Goal: Information Seeking & Learning: Compare options

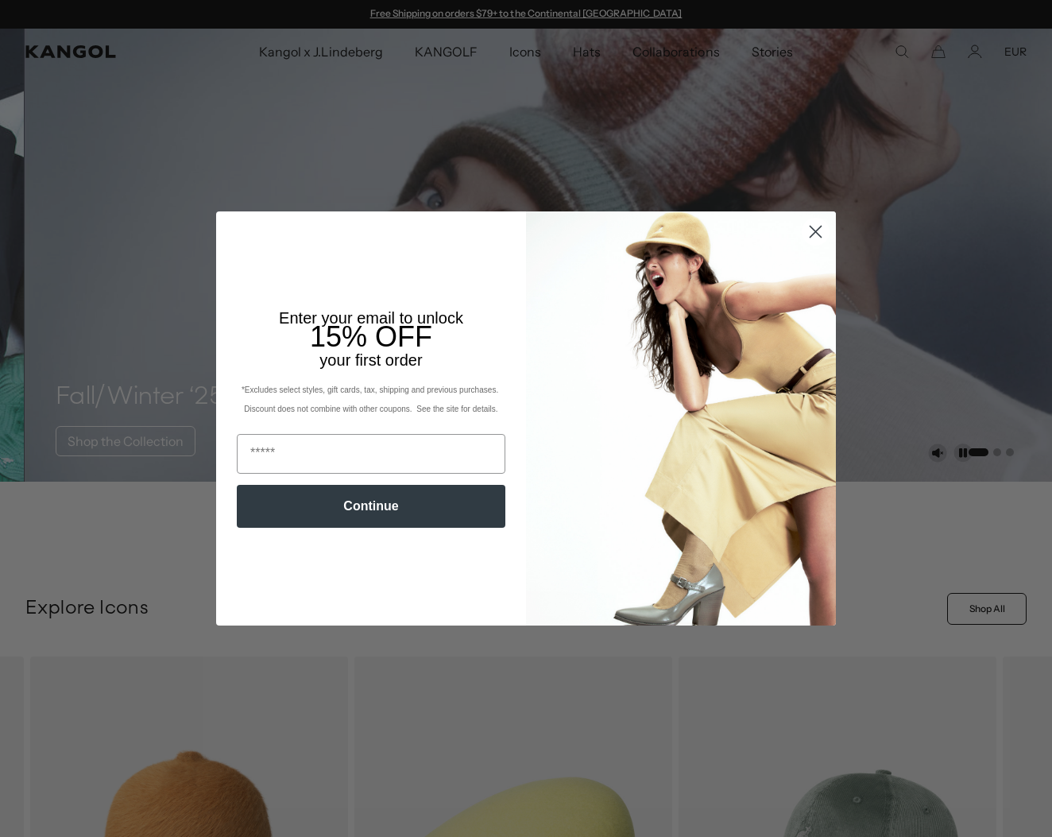
click at [810, 230] on circle "Close dialog" at bounding box center [816, 232] width 26 height 26
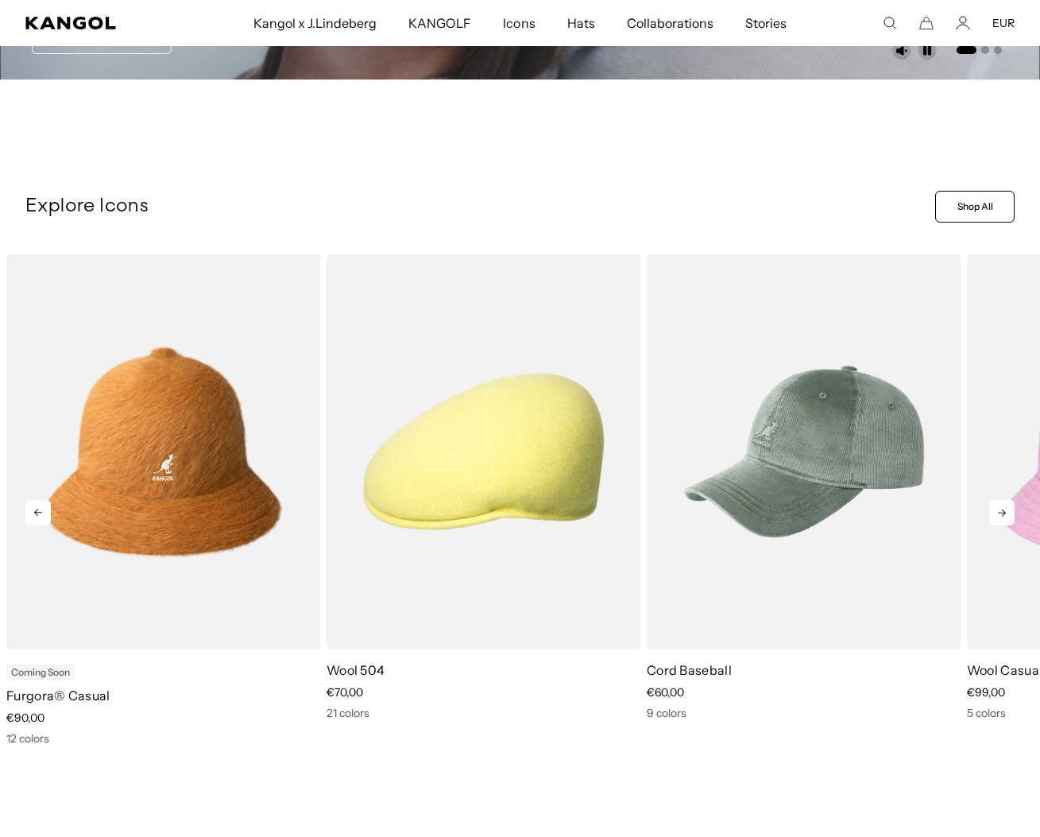
click at [989, 525] on icon at bounding box center [1001, 512] width 25 height 25
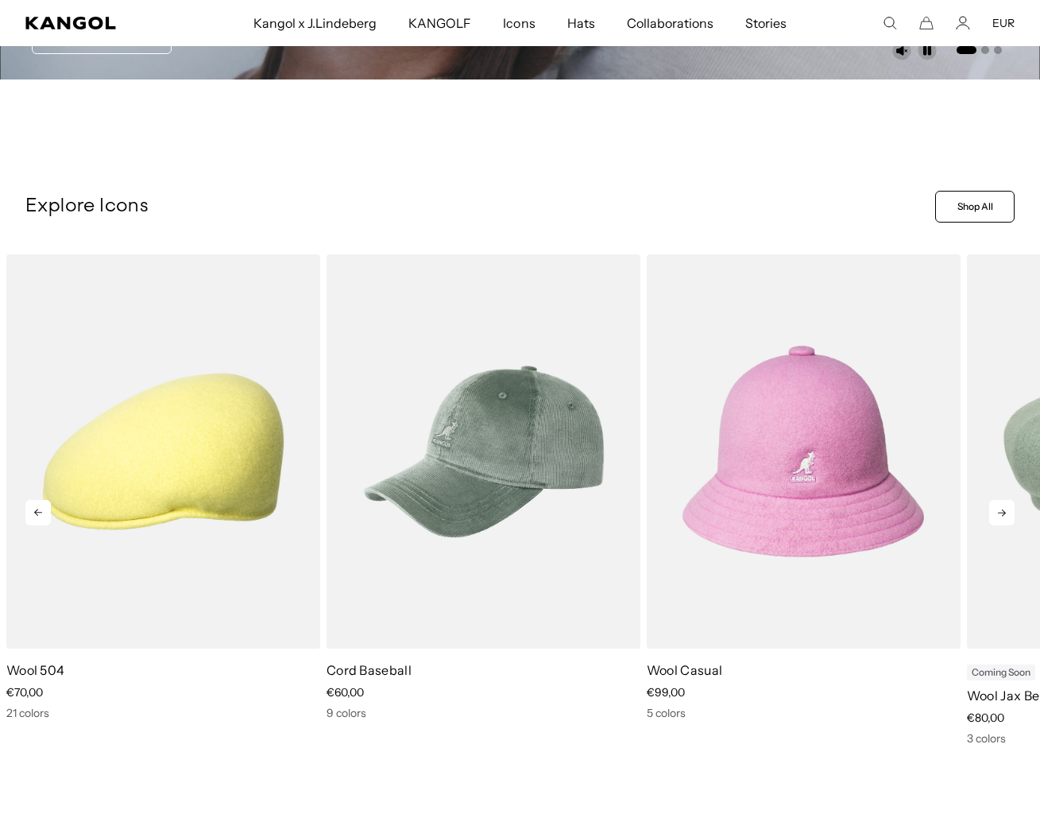
click at [989, 525] on icon at bounding box center [1001, 512] width 25 height 25
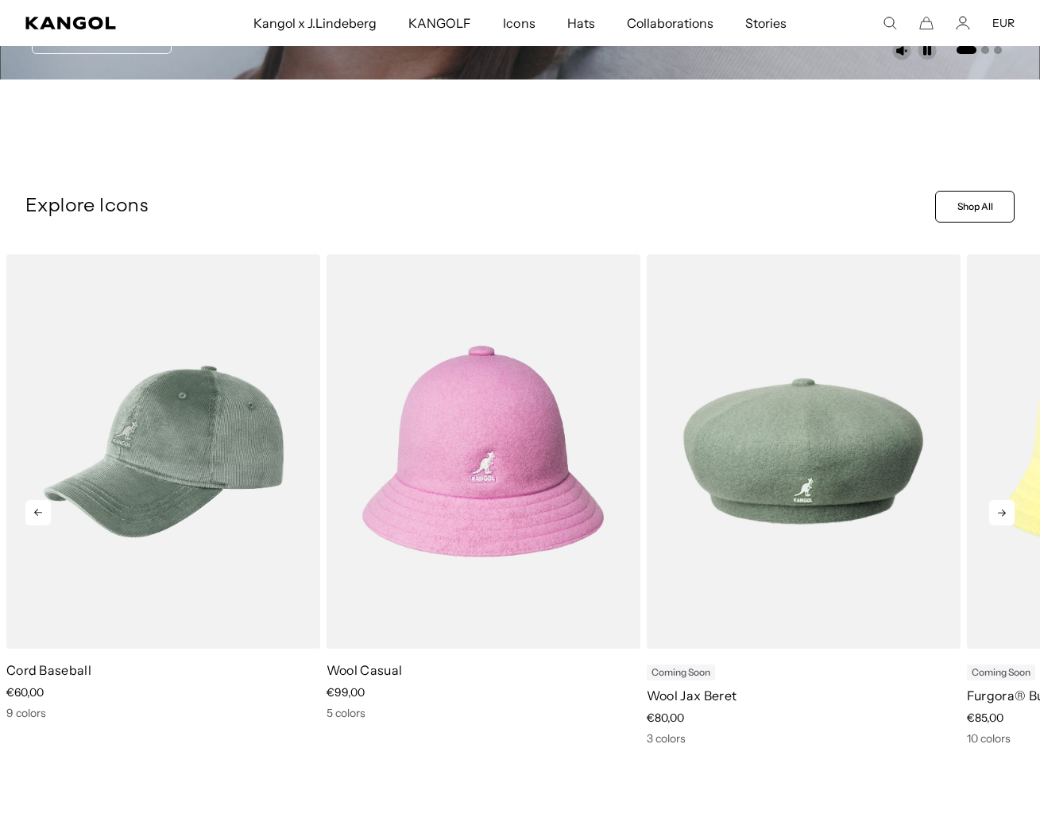
click at [989, 525] on icon at bounding box center [1001, 512] width 25 height 25
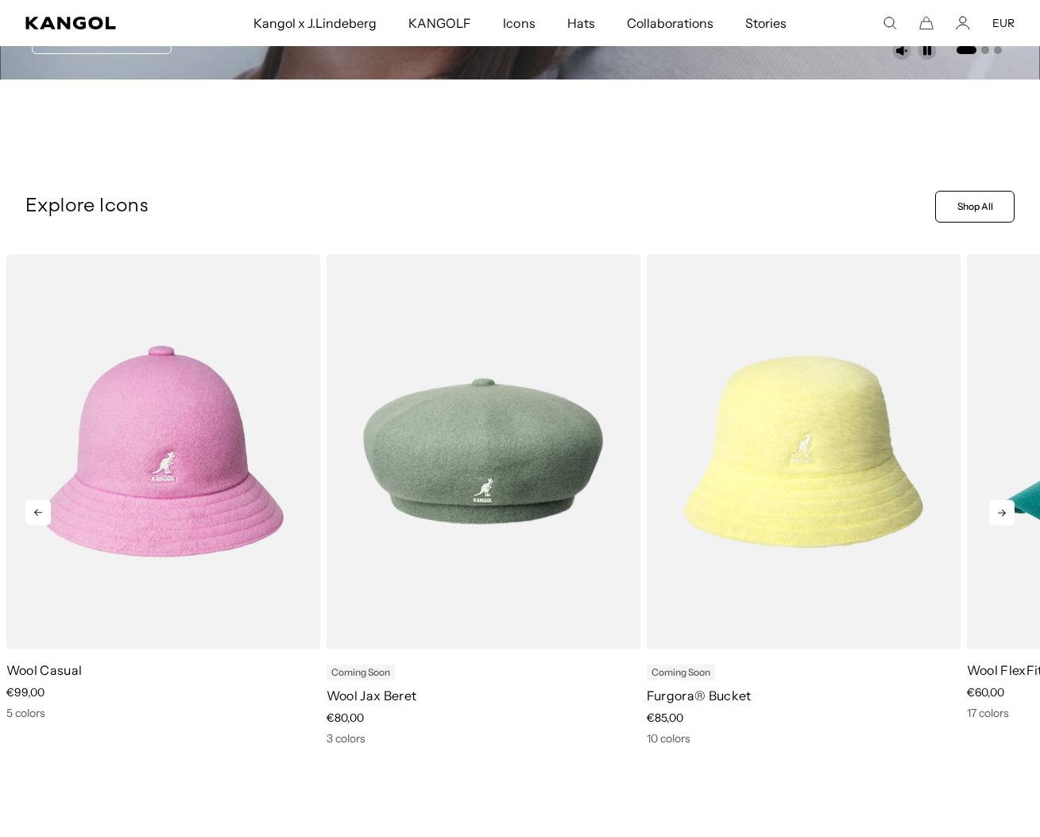
scroll to position [0, 405]
click at [989, 525] on icon at bounding box center [1001, 512] width 25 height 25
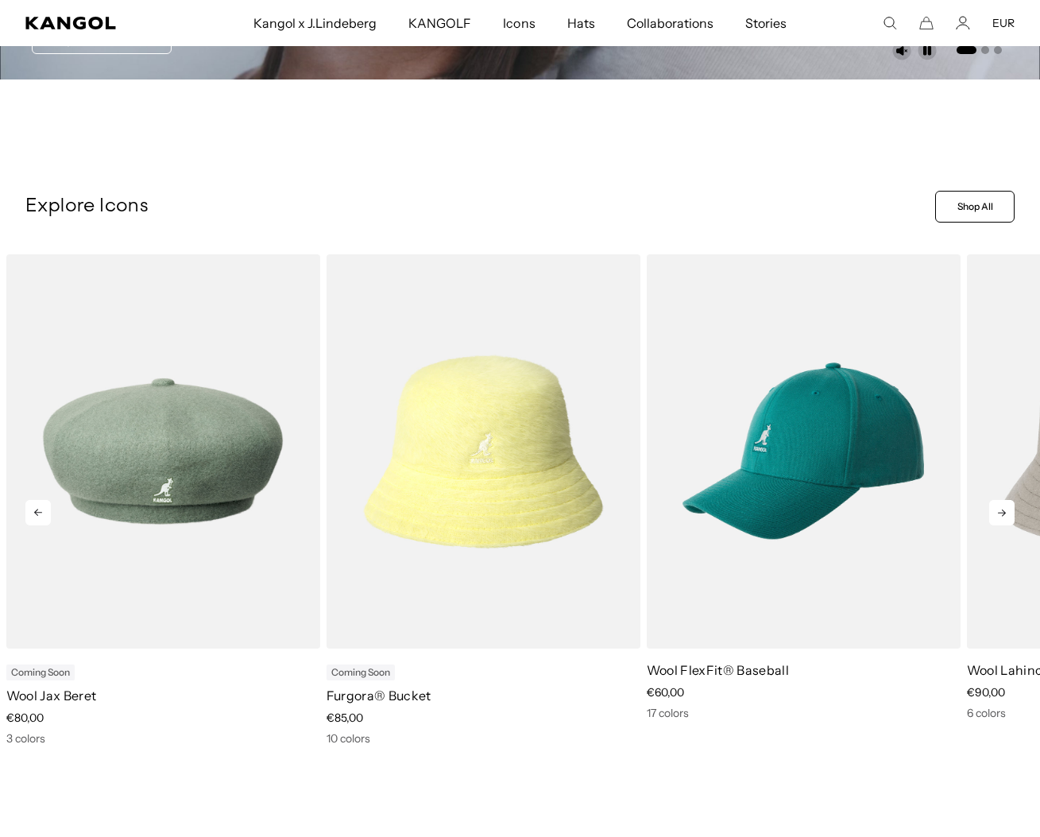
click at [989, 525] on icon at bounding box center [1001, 512] width 25 height 25
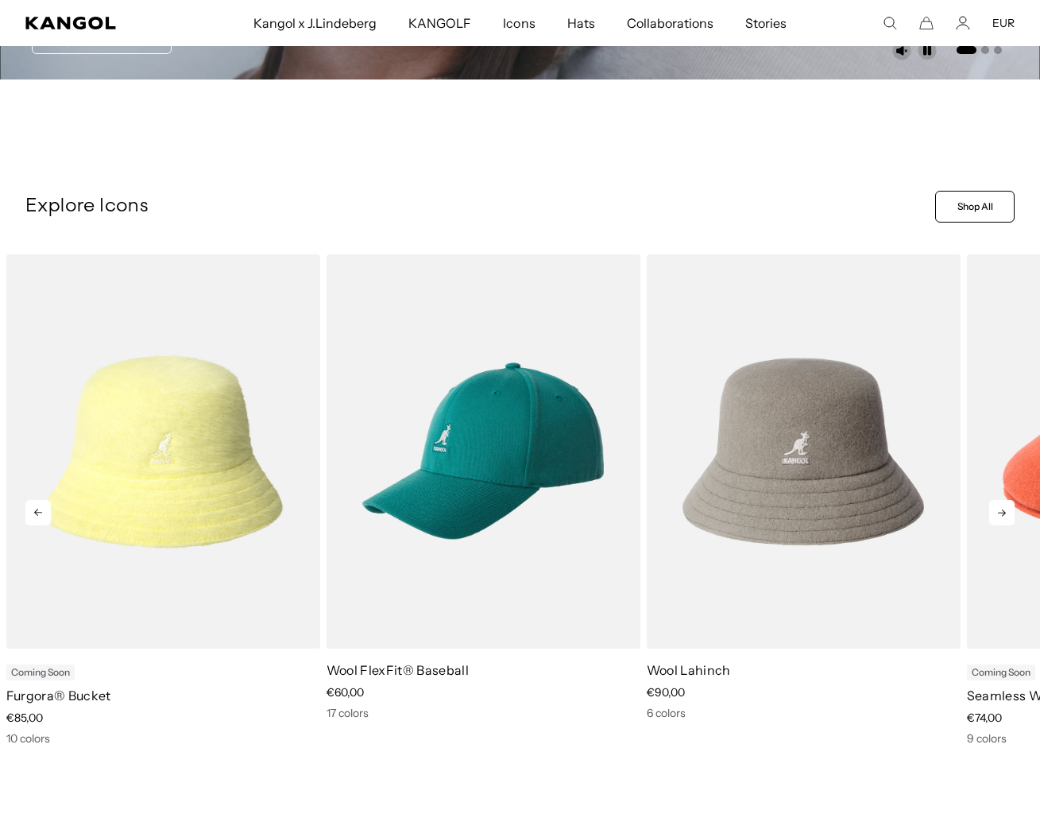
click at [989, 525] on icon at bounding box center [1001, 512] width 25 height 25
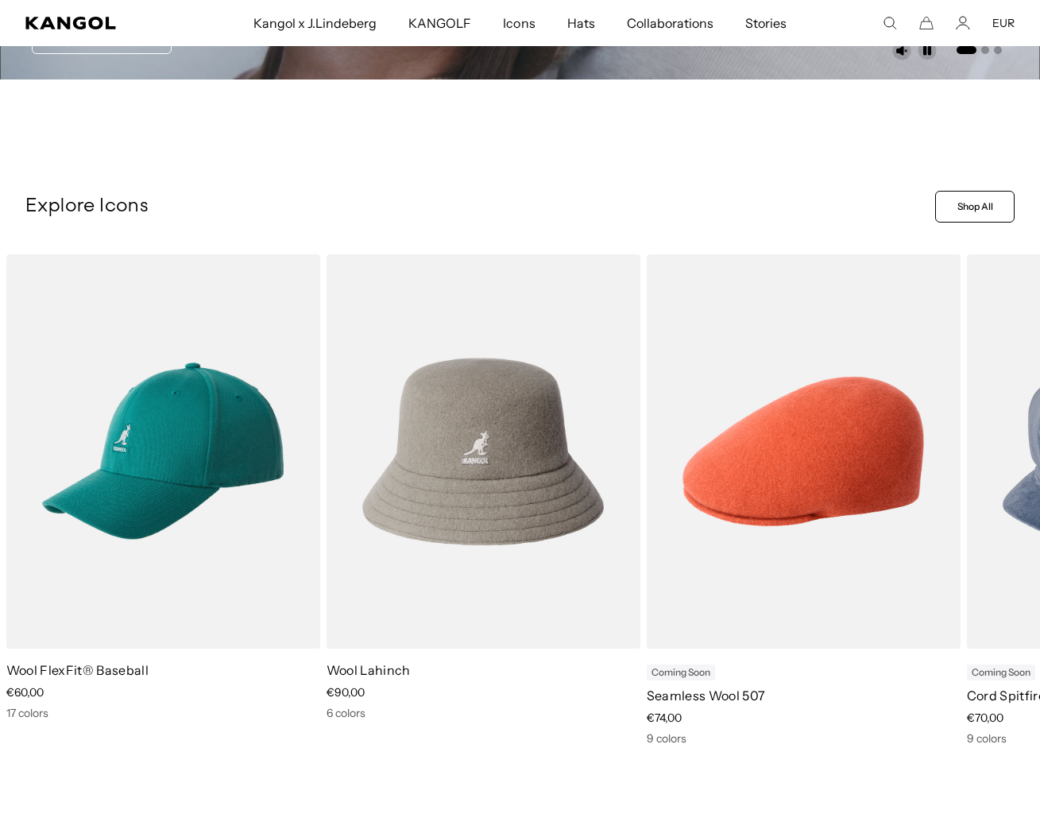
scroll to position [0, 0]
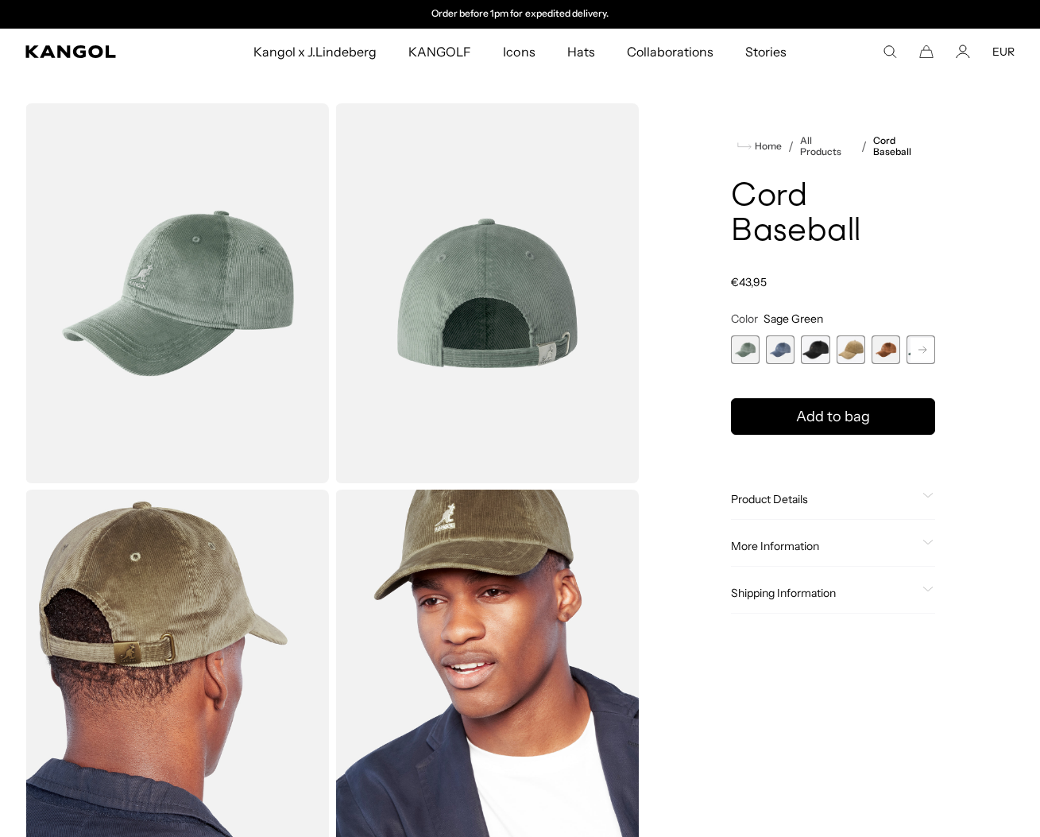
click at [845, 364] on span "4 of 9" at bounding box center [851, 349] width 29 height 29
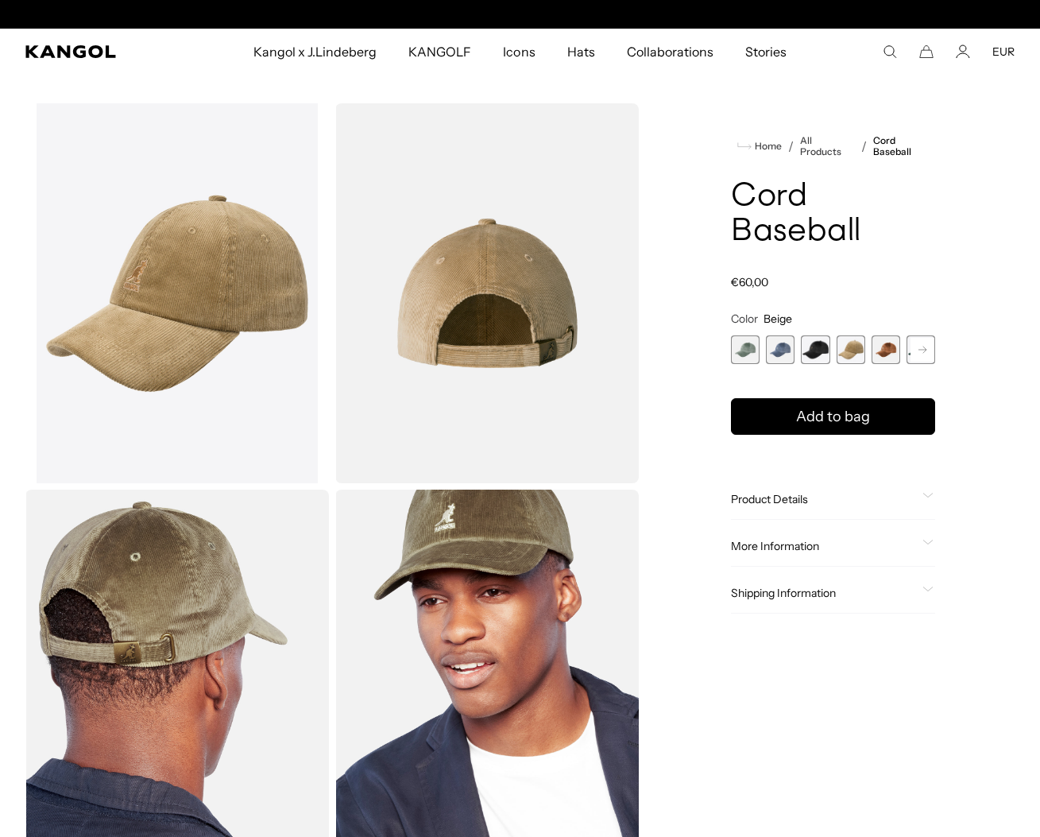
scroll to position [0, 405]
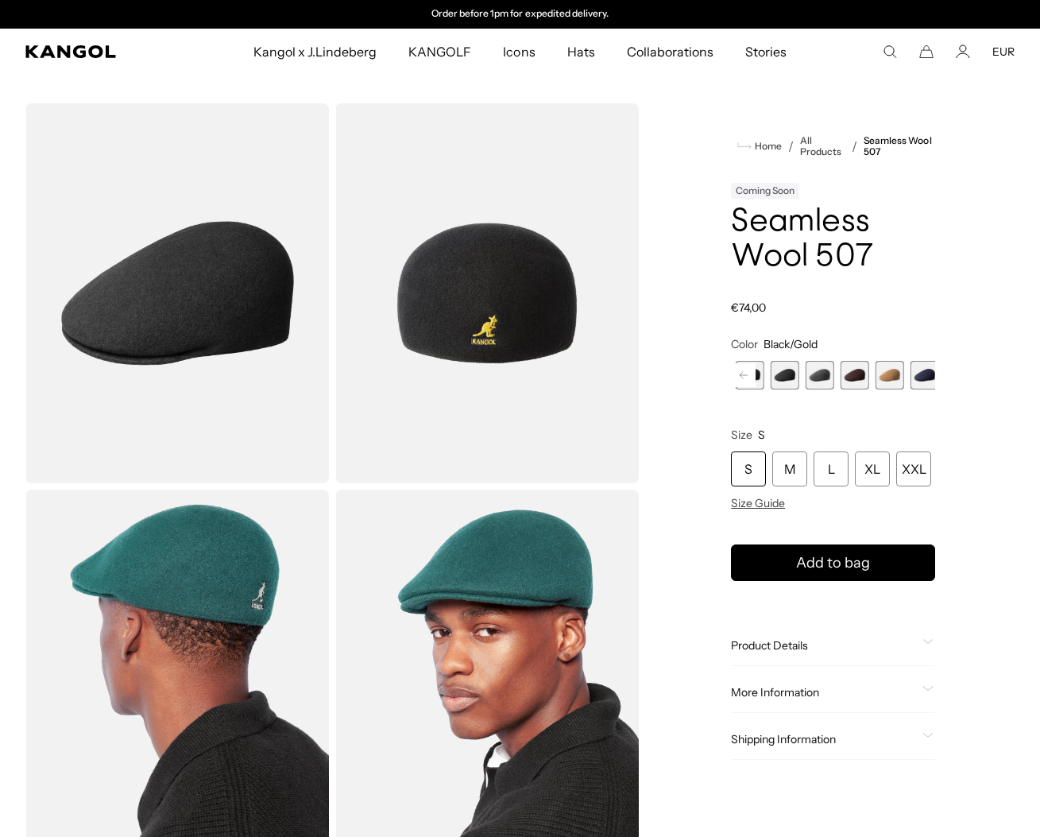
click at [879, 389] on span "8 of 9" at bounding box center [890, 375] width 29 height 29
click at [886, 389] on span "8 of 9" at bounding box center [888, 375] width 29 height 29
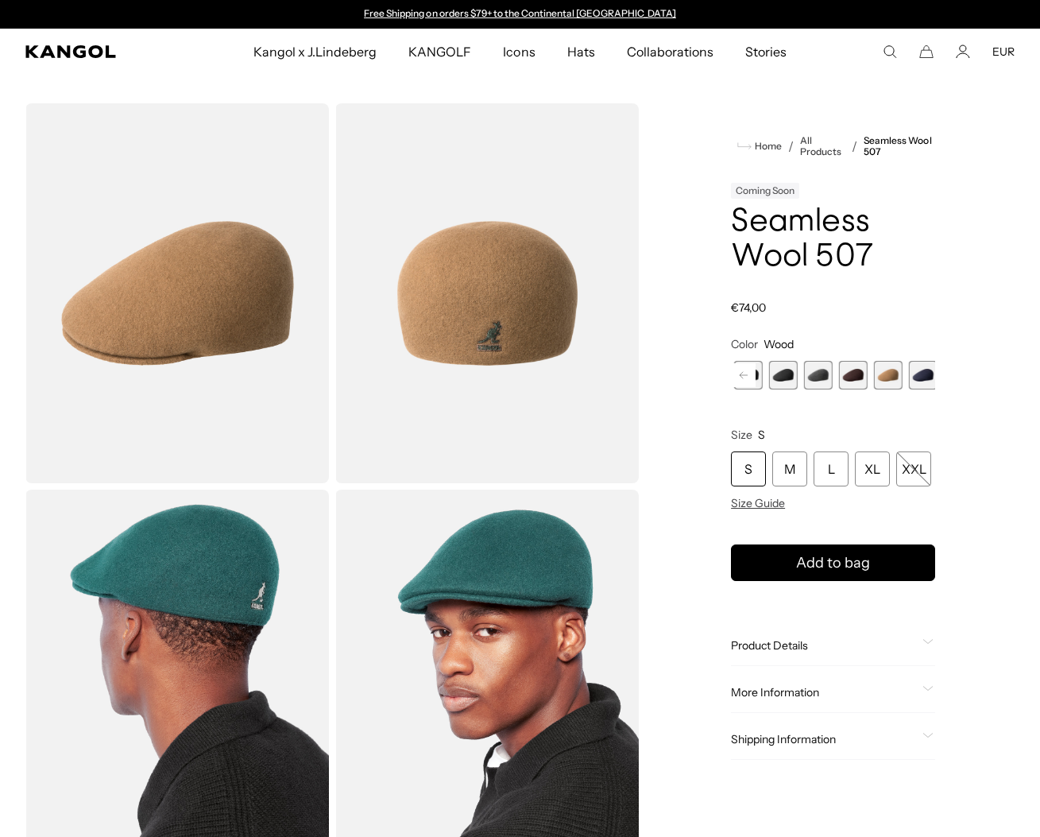
click at [749, 387] on rect at bounding box center [744, 375] width 24 height 24
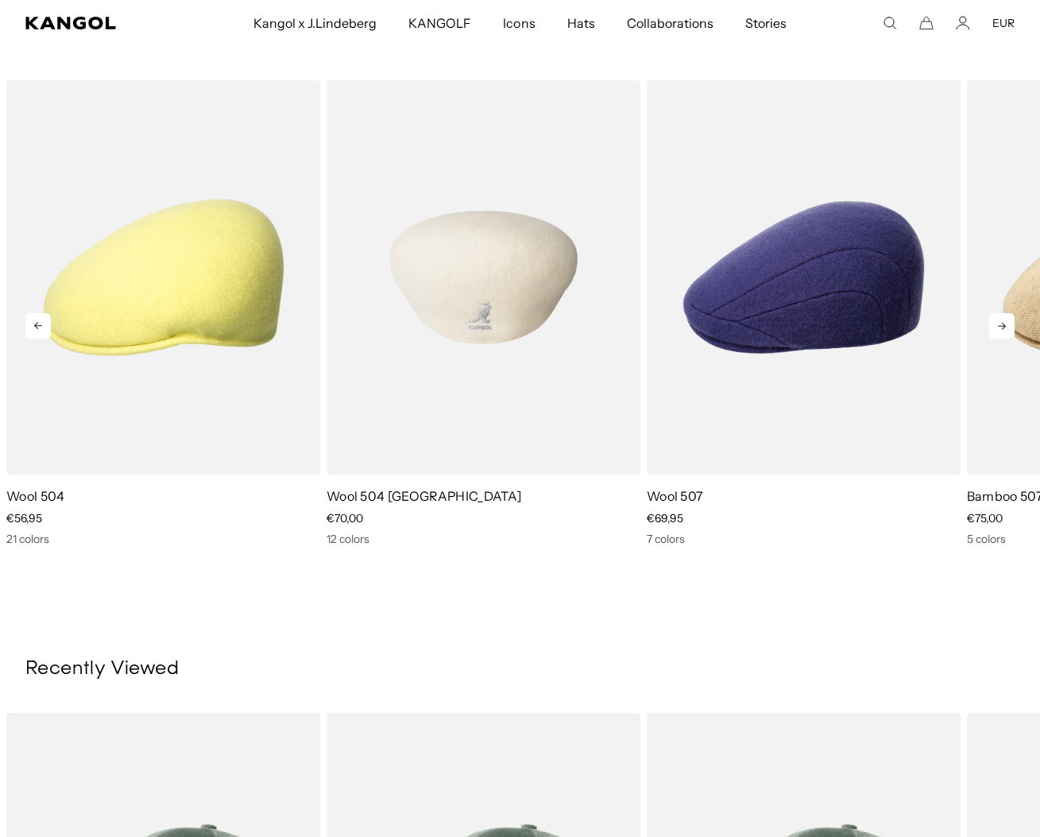
scroll to position [0, 405]
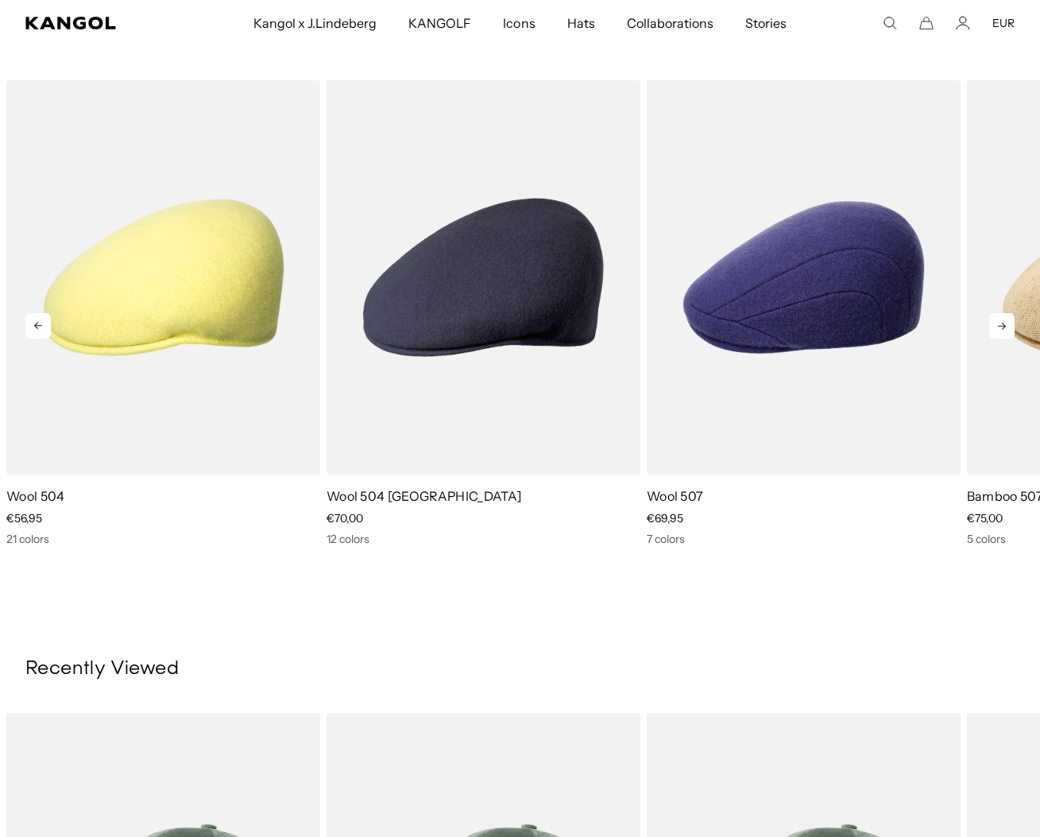
click at [998, 326] on icon at bounding box center [1002, 326] width 8 height 7
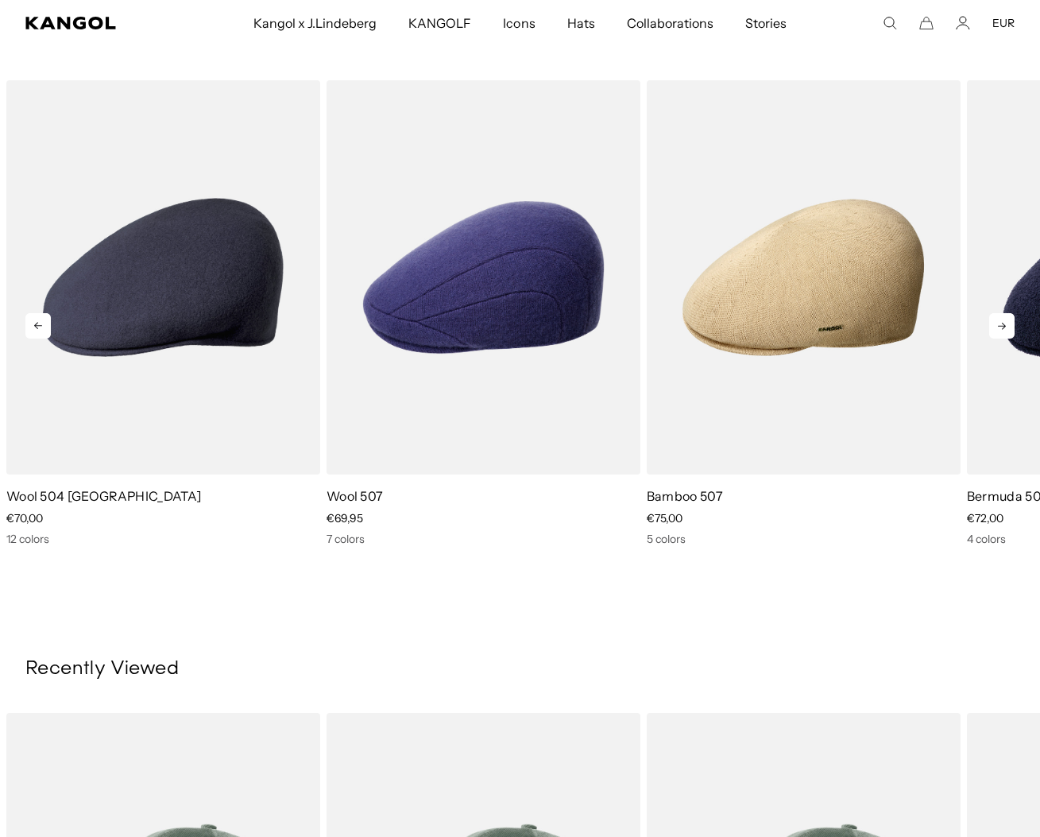
scroll to position [0, 0]
click at [998, 327] on icon at bounding box center [1002, 326] width 8 height 7
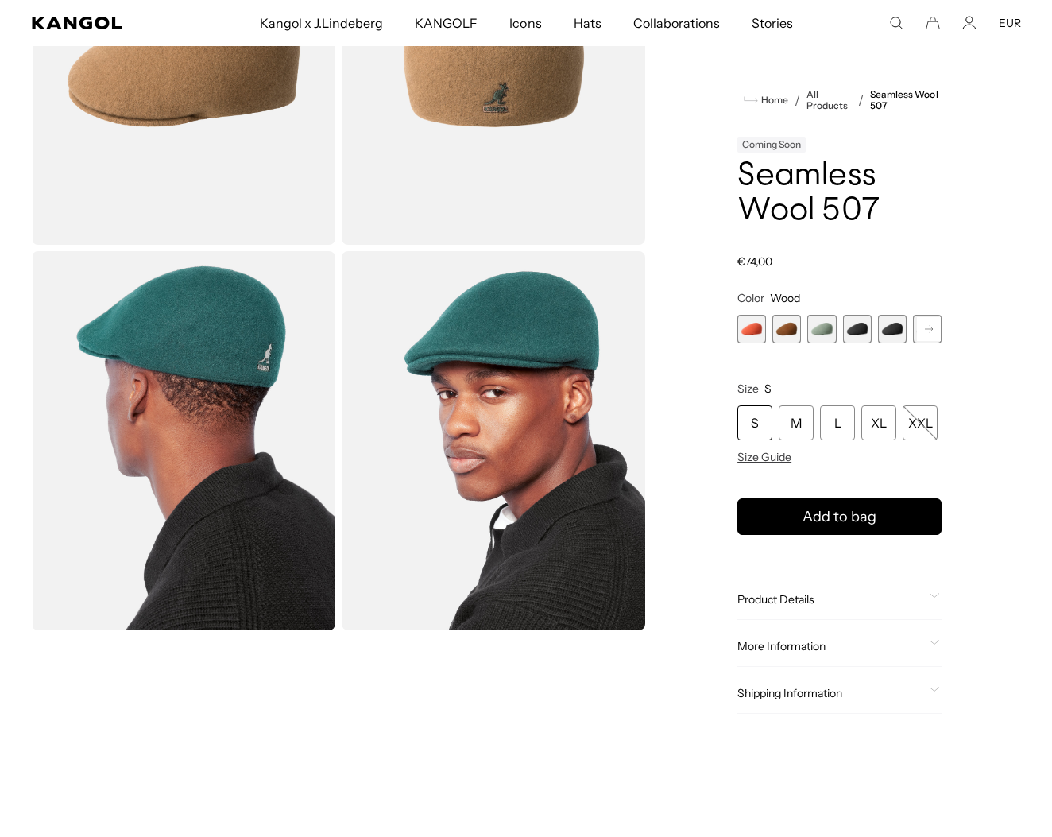
scroll to position [0, 405]
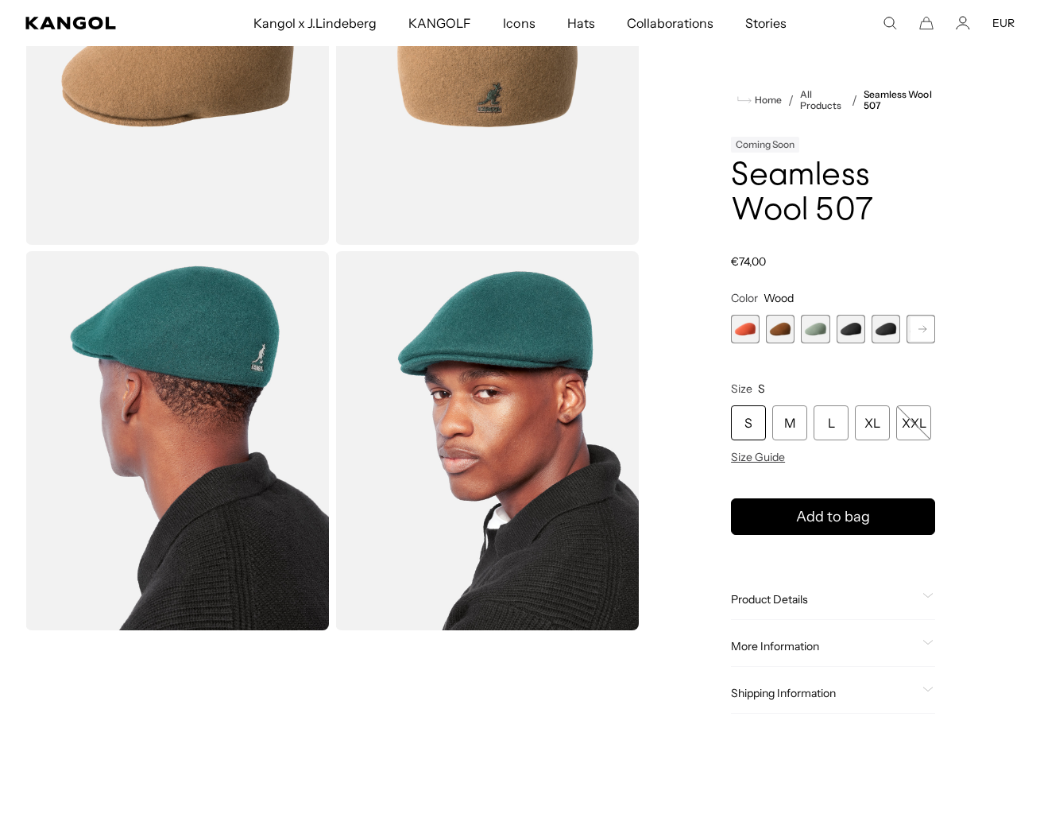
click at [883, 16] on icon "Search here" at bounding box center [890, 23] width 14 height 14
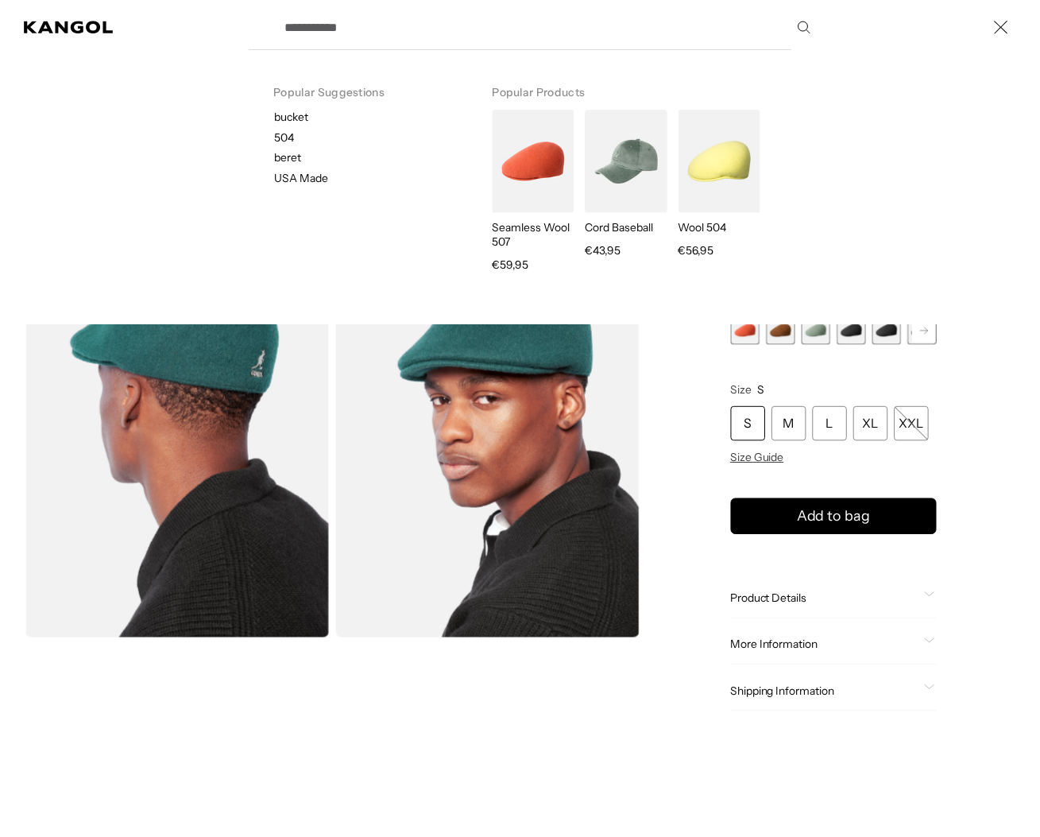
scroll to position [0, 0]
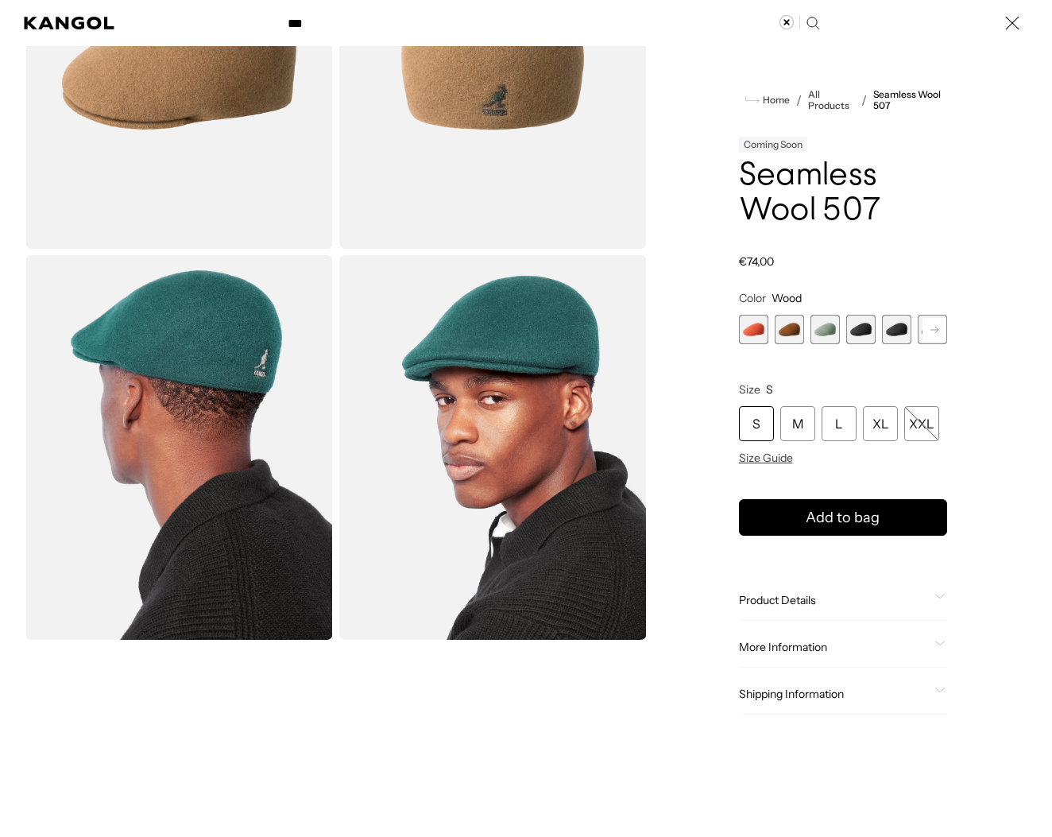
type input "***"
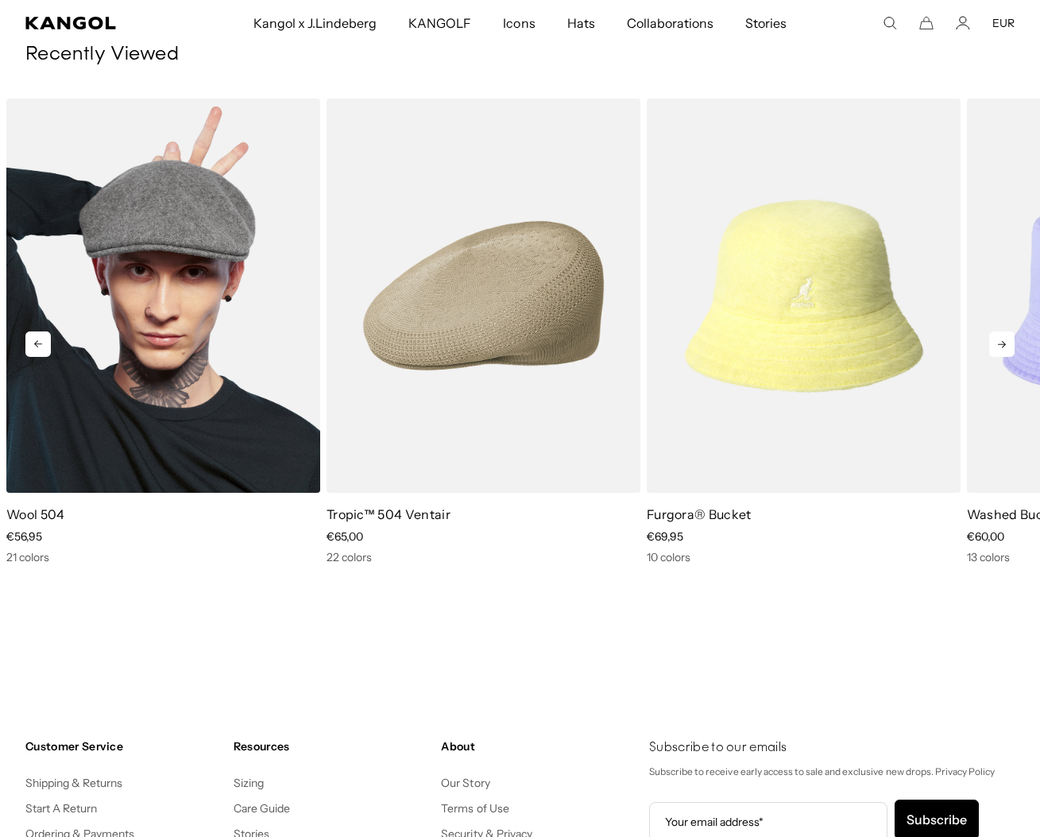
scroll to position [0, 405]
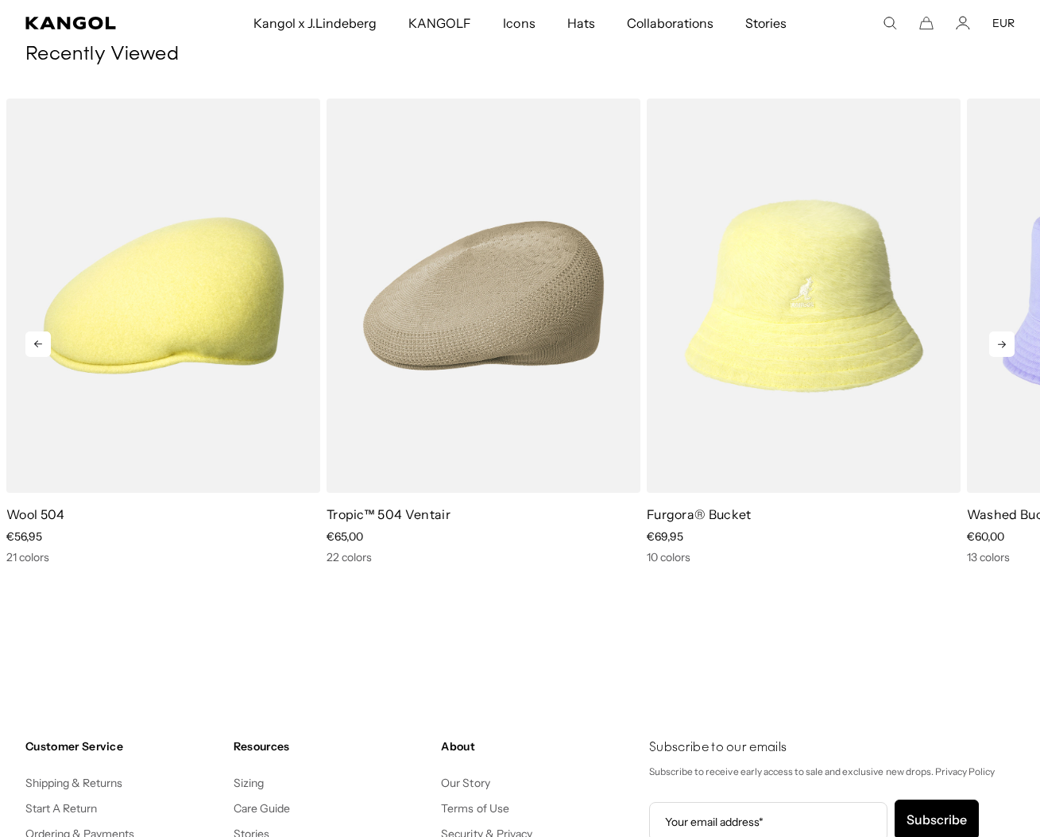
click at [989, 357] on icon at bounding box center [1001, 343] width 25 height 25
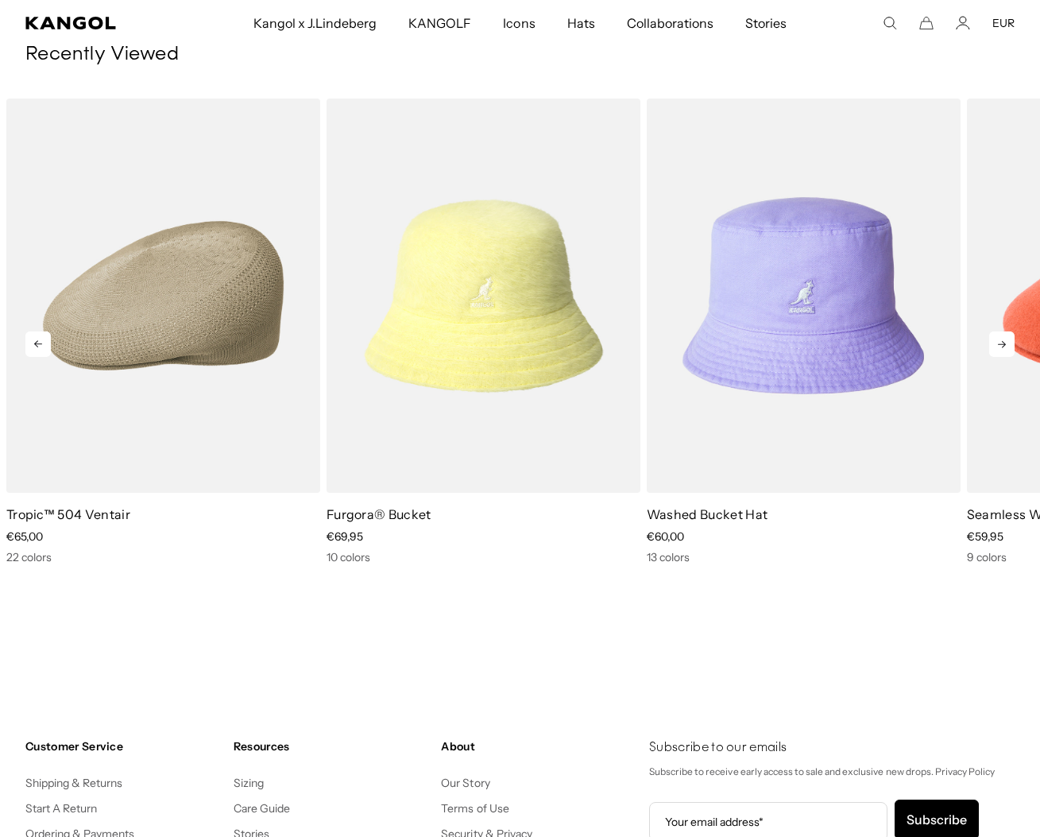
scroll to position [0, 0]
click at [989, 357] on icon at bounding box center [1001, 343] width 25 height 25
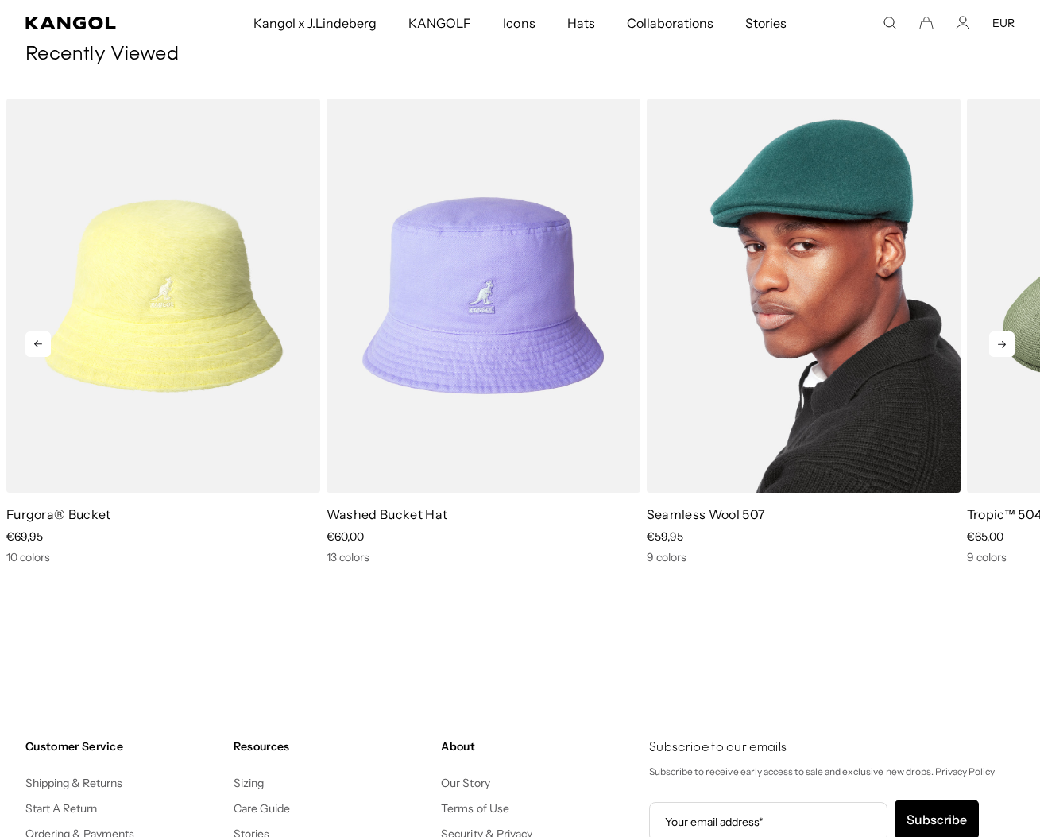
scroll to position [0, 405]
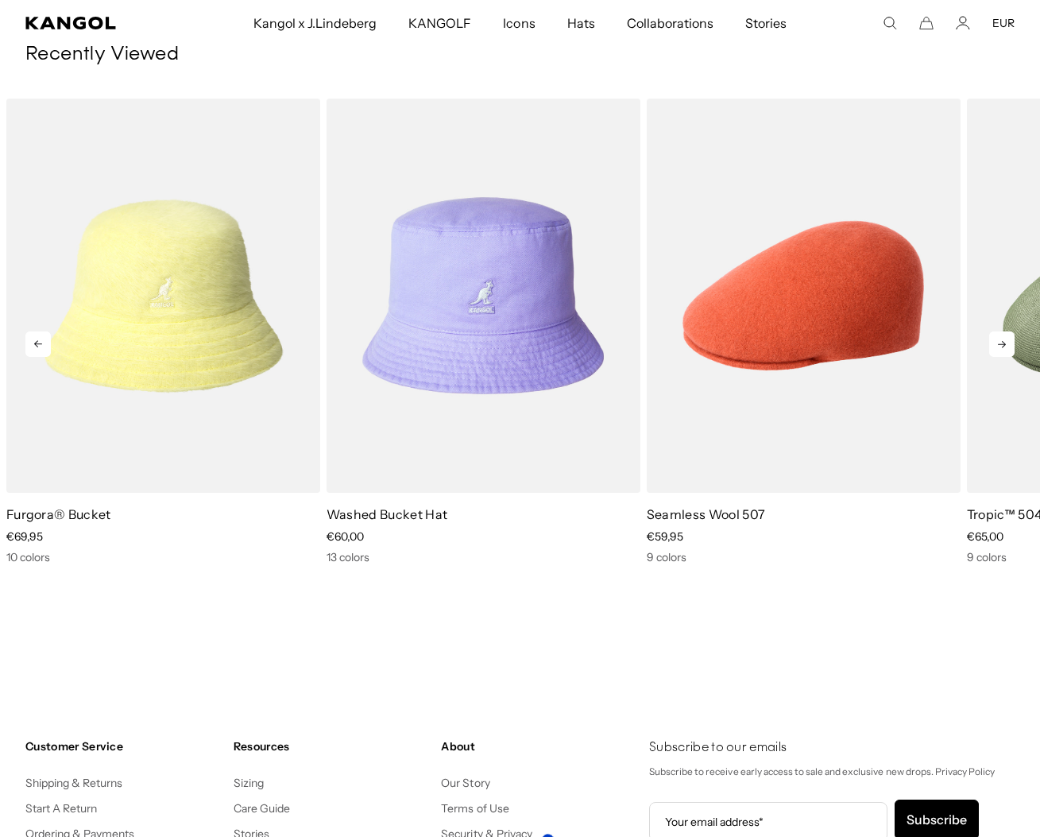
click at [996, 357] on icon at bounding box center [1001, 343] width 25 height 25
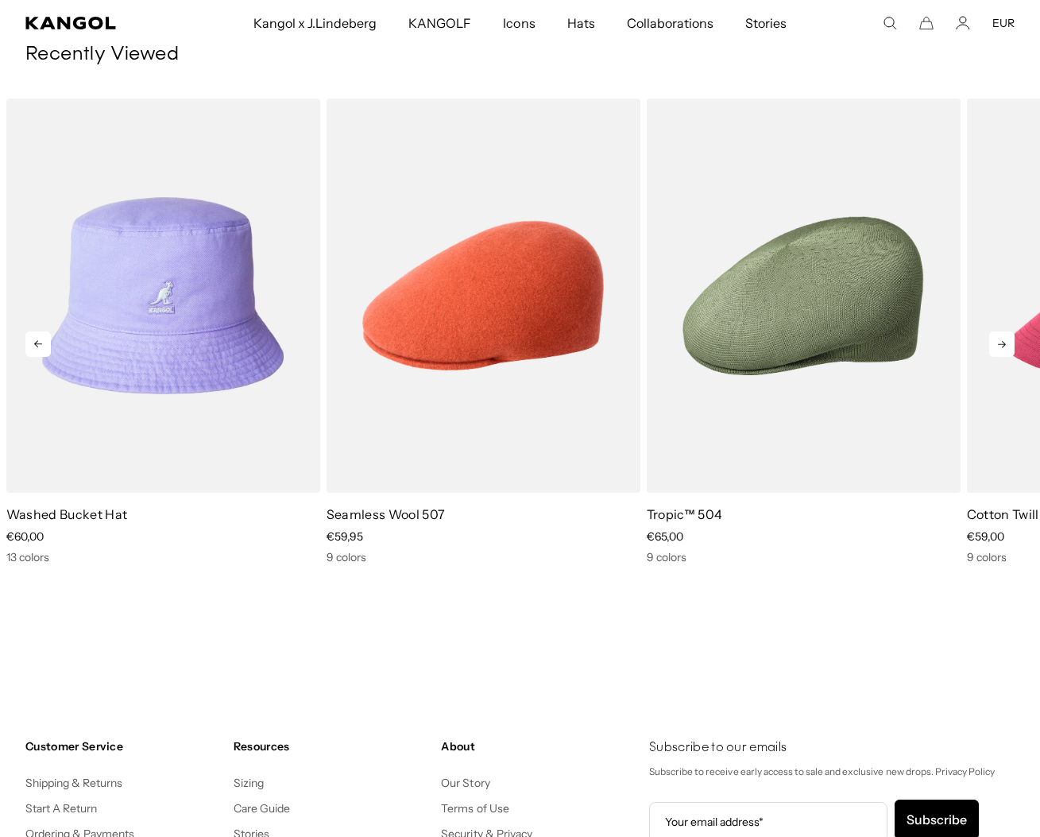
click at [996, 357] on icon at bounding box center [1001, 343] width 25 height 25
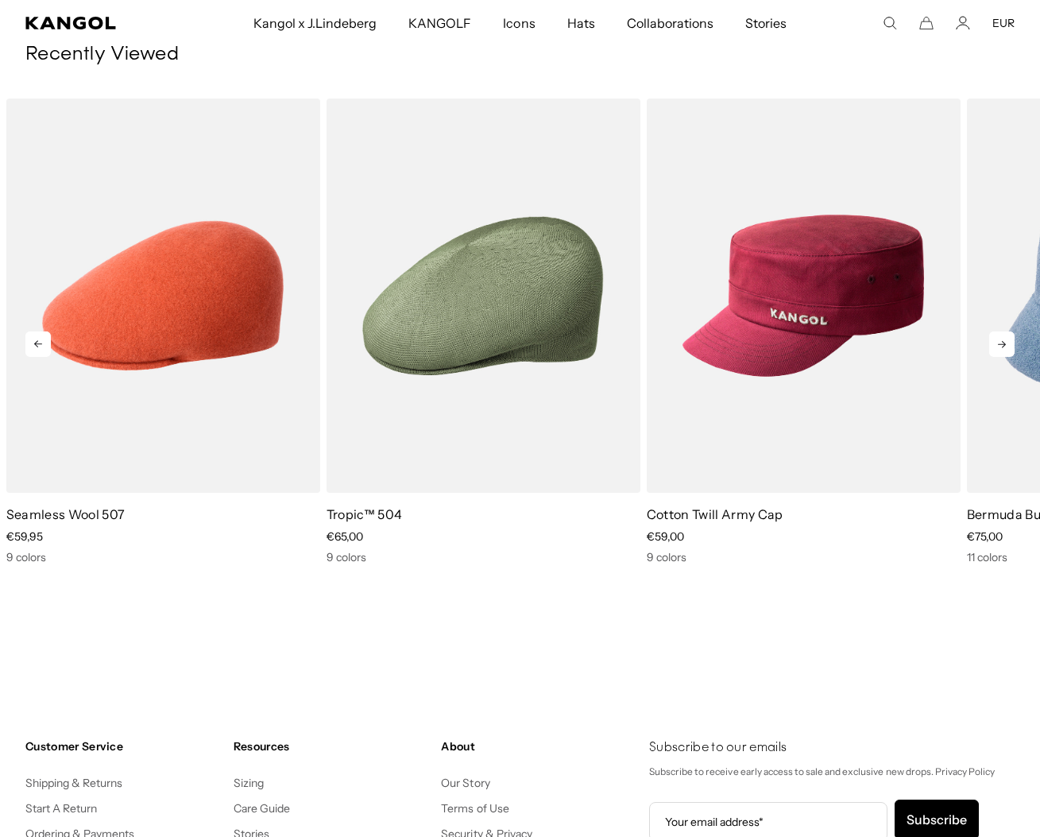
click at [996, 357] on icon at bounding box center [1001, 343] width 25 height 25
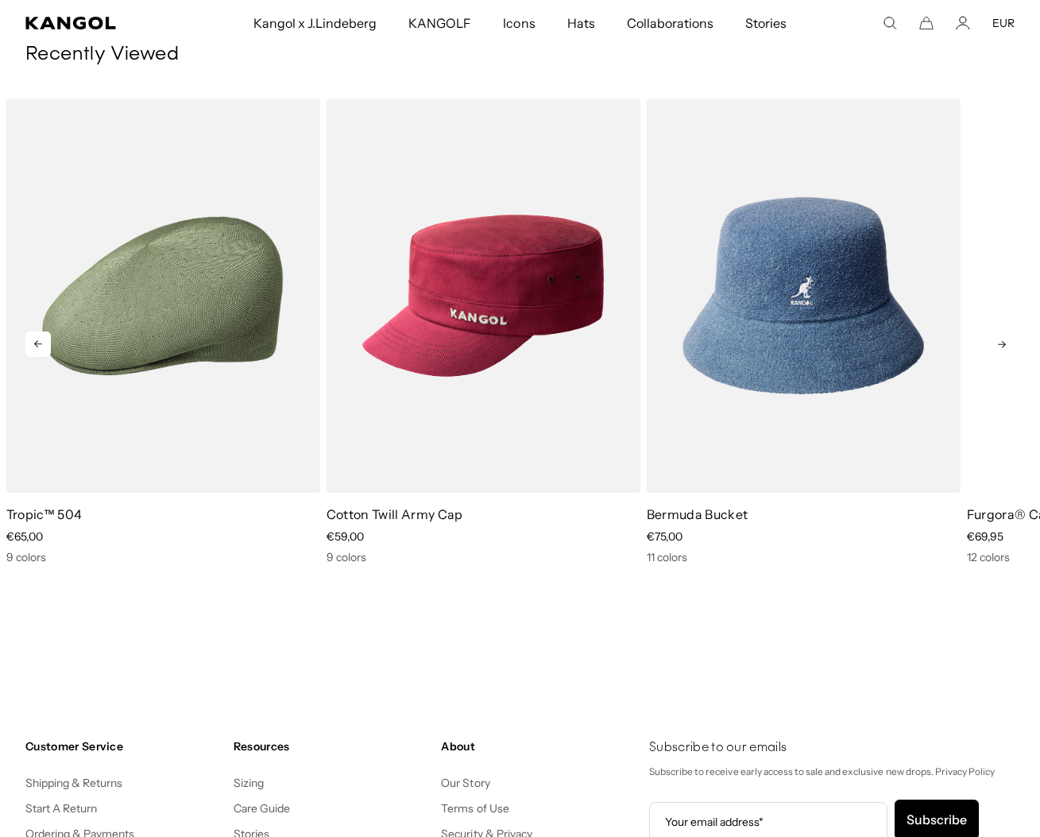
scroll to position [0, 0]
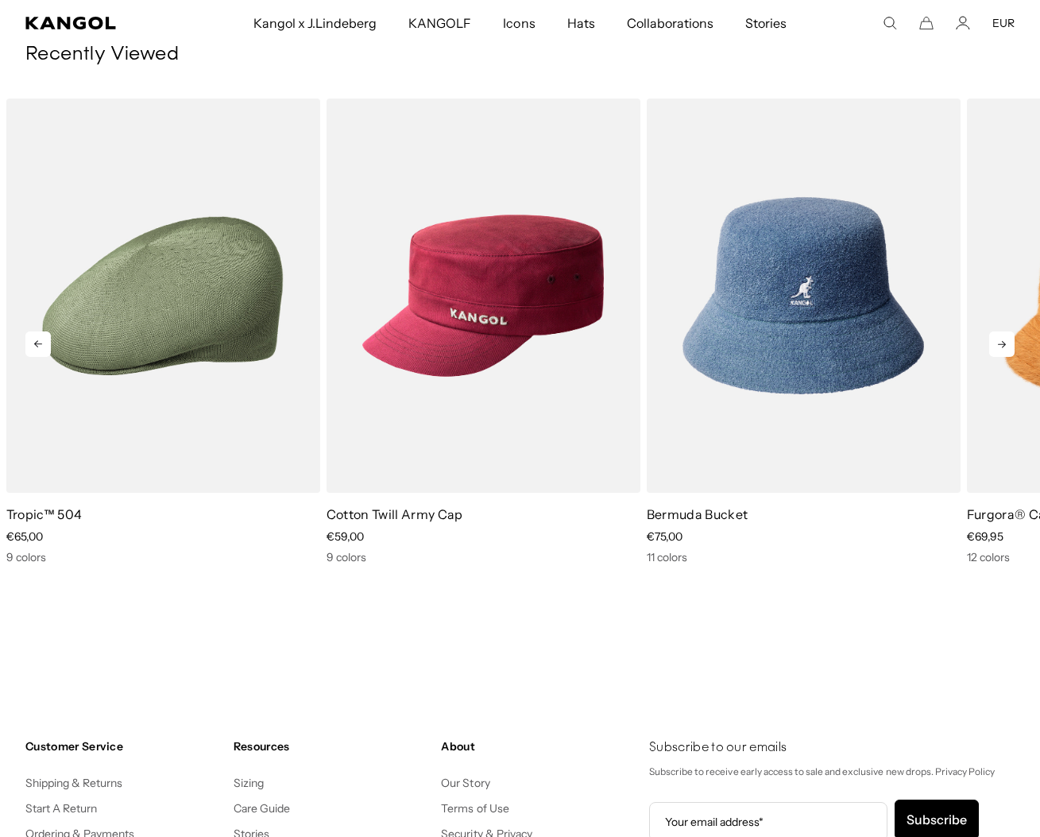
click at [996, 357] on icon at bounding box center [1001, 343] width 25 height 25
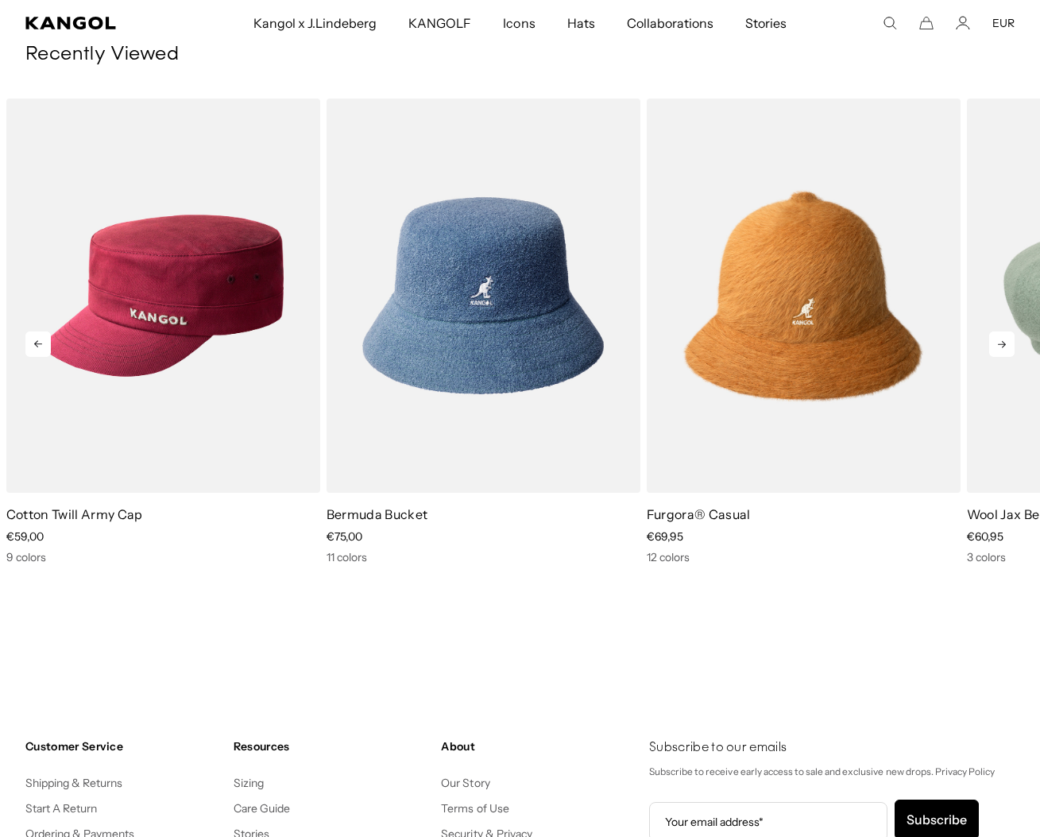
click at [989, 357] on icon at bounding box center [1001, 343] width 25 height 25
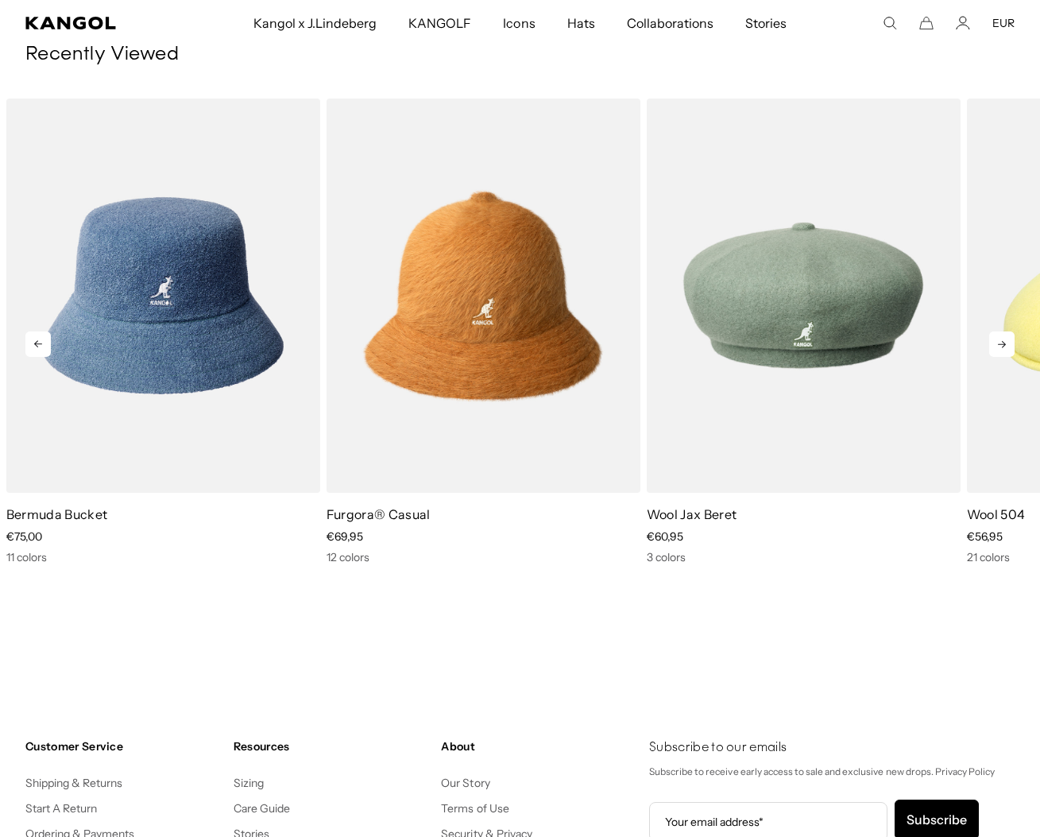
scroll to position [0, 405]
click at [989, 357] on icon at bounding box center [1001, 343] width 25 height 25
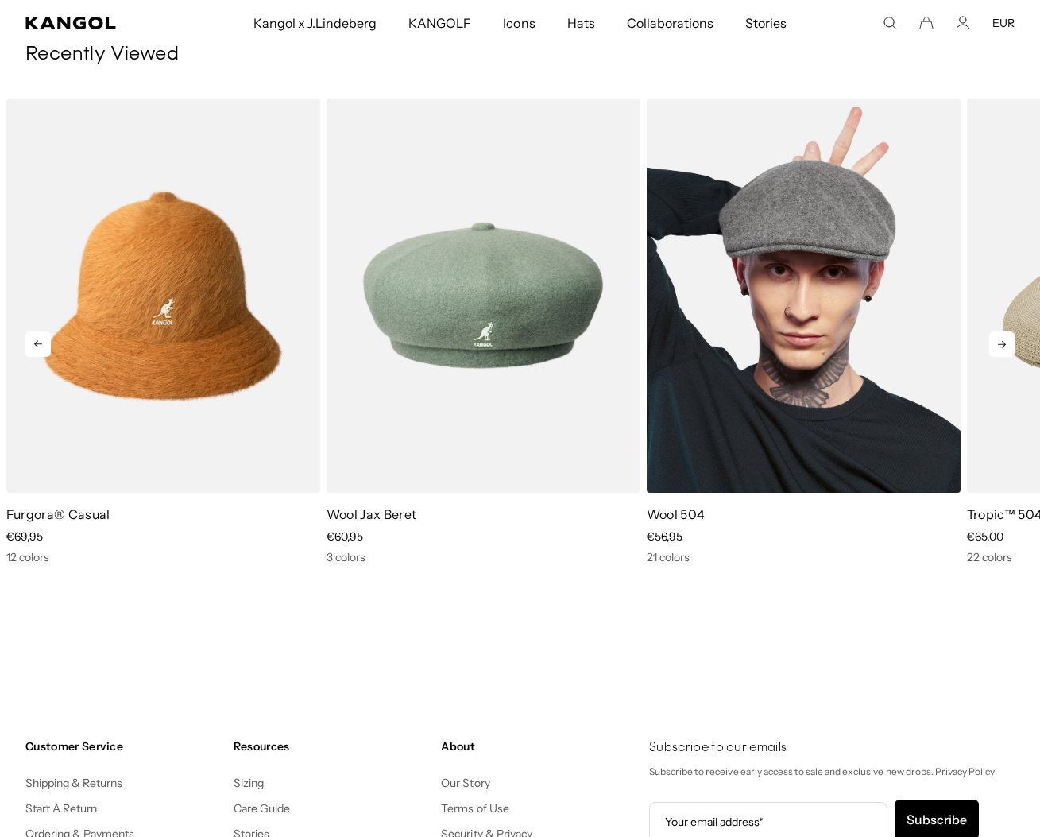
scroll to position [0, 0]
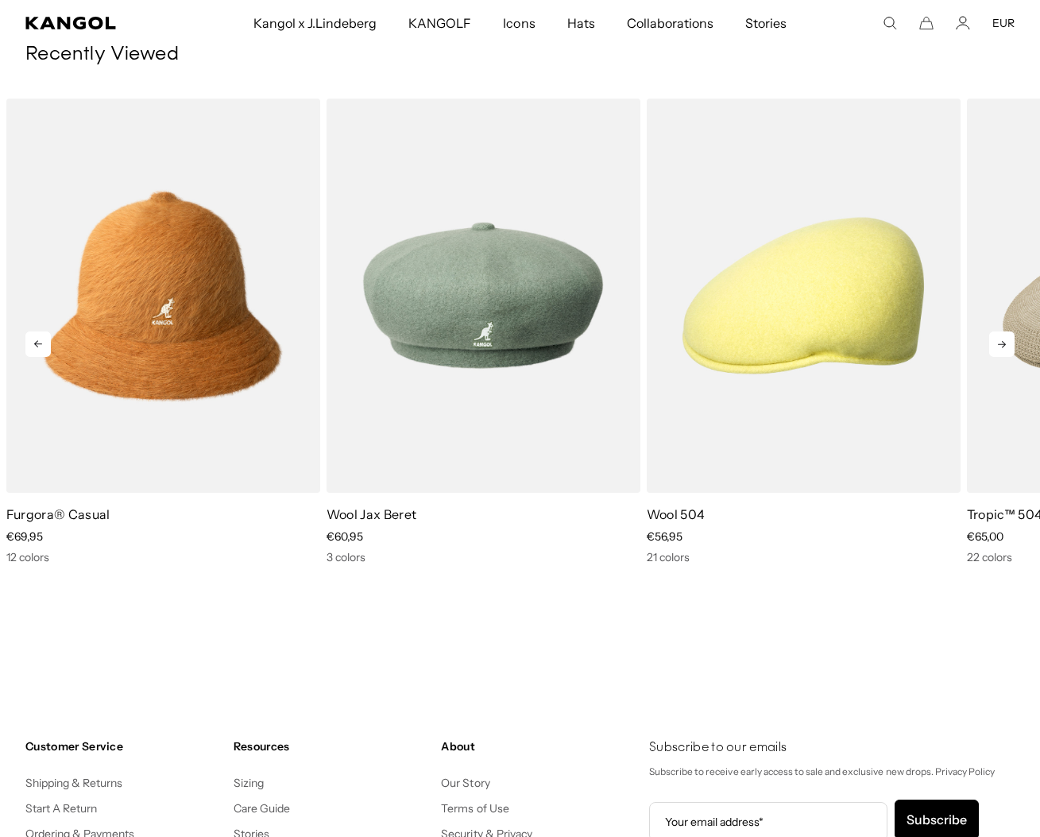
click at [1002, 357] on icon at bounding box center [1001, 343] width 25 height 25
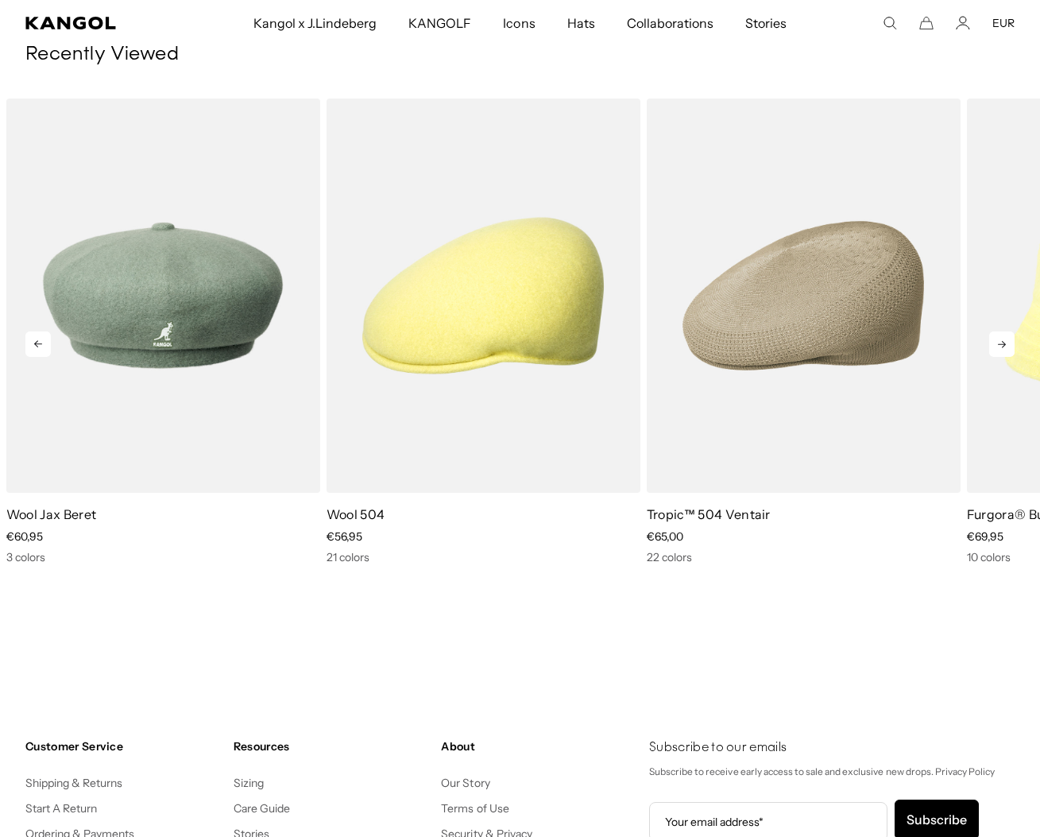
click at [1002, 357] on icon at bounding box center [1001, 343] width 25 height 25
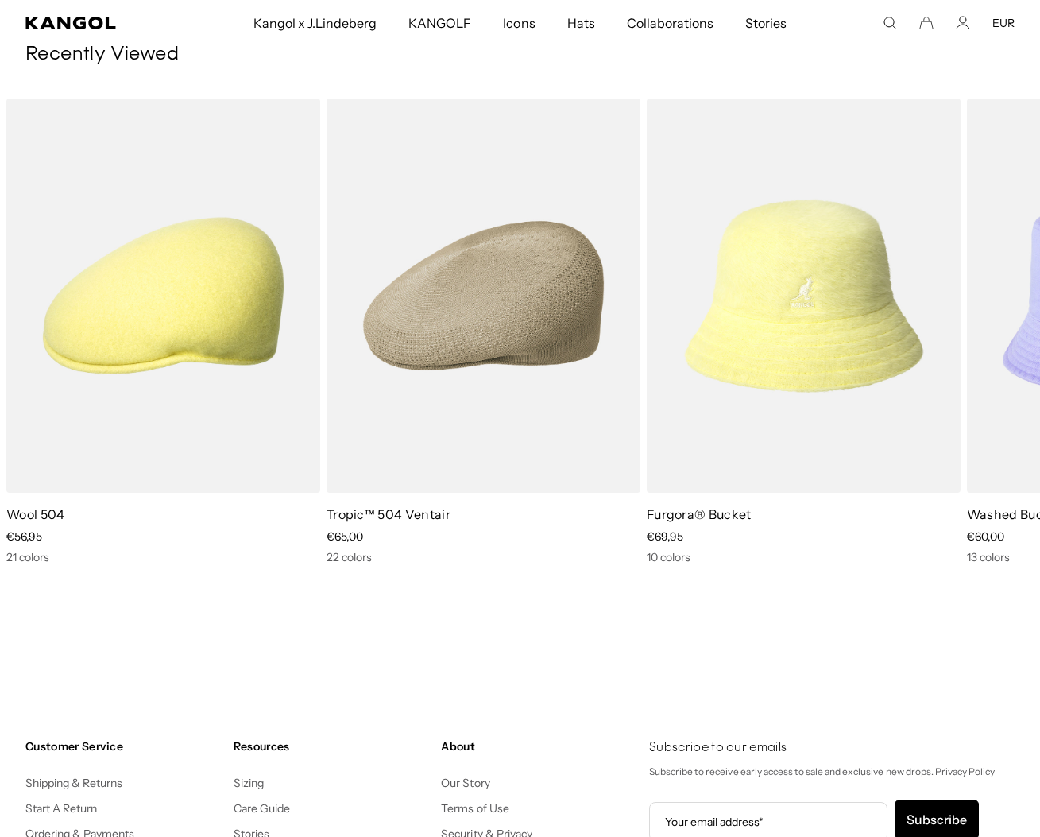
scroll to position [0, 405]
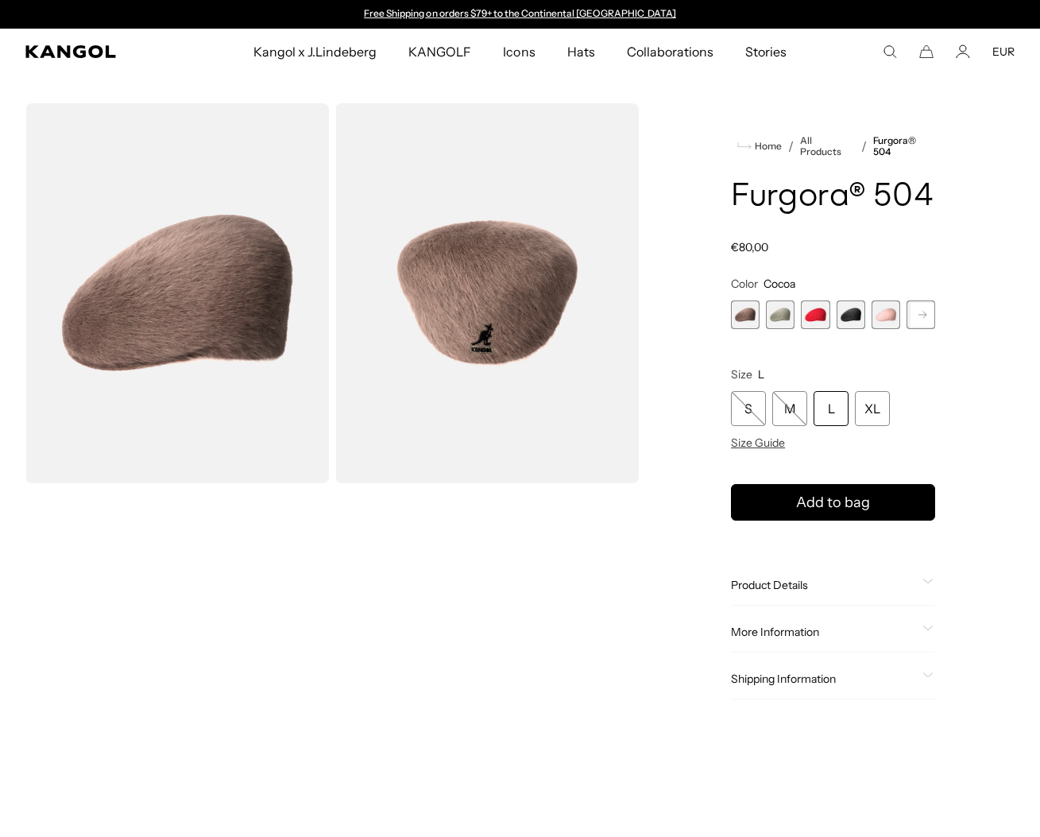
click at [779, 329] on span "2 of 7" at bounding box center [780, 314] width 29 height 29
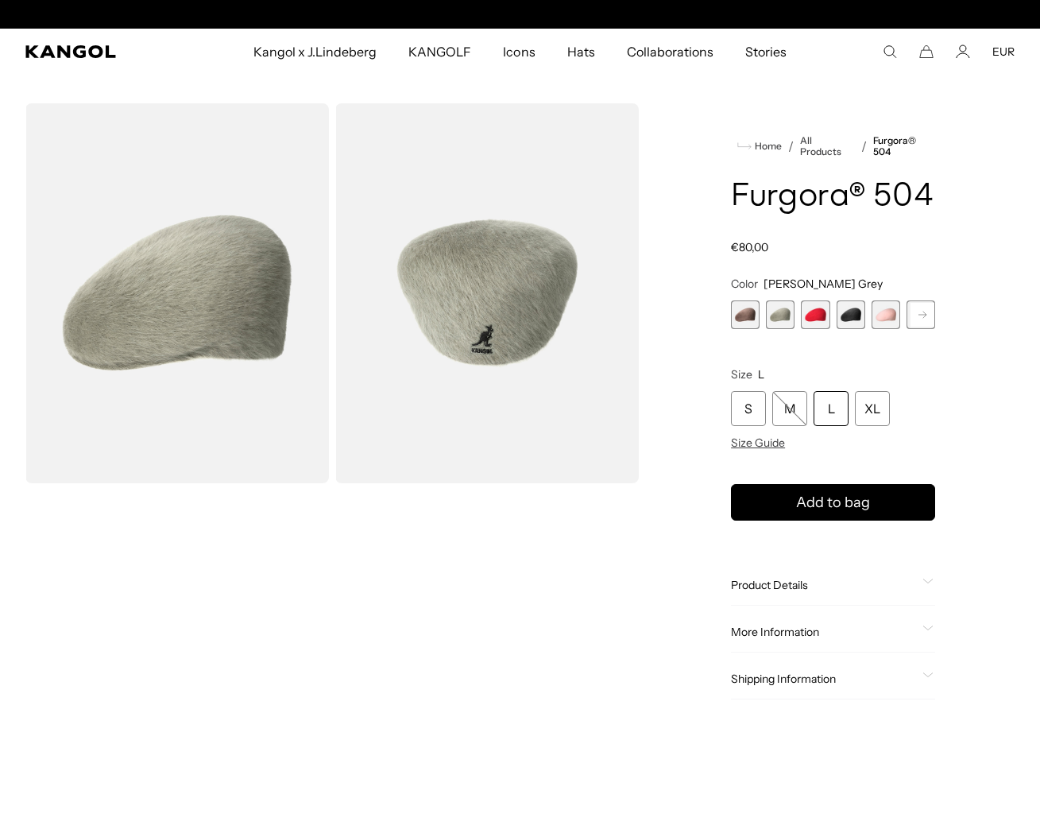
scroll to position [0, 405]
click at [846, 329] on span "4 of 7" at bounding box center [851, 314] width 29 height 29
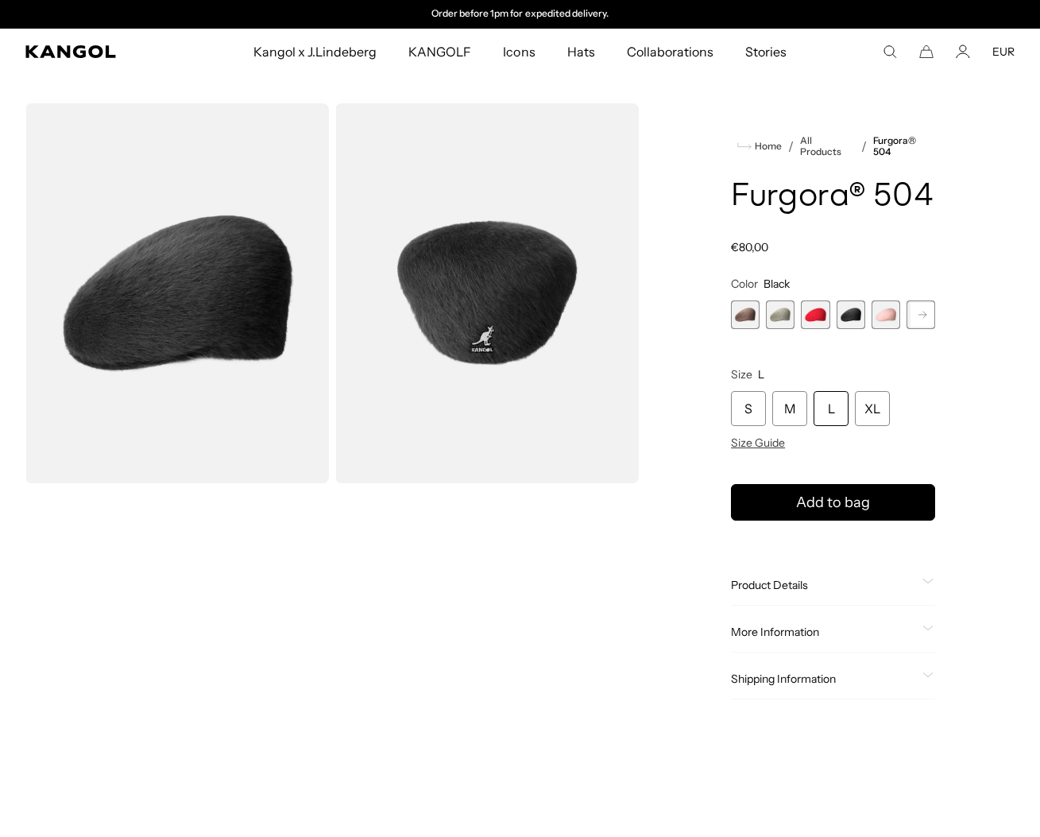
click at [912, 327] on rect at bounding box center [923, 315] width 24 height 24
click at [912, 329] on div "Previous Next Cocoa Variant sold out or unavailable Moss Grey Variant sold out …" at bounding box center [833, 314] width 204 height 29
click at [877, 329] on span "6 of 7" at bounding box center [887, 314] width 29 height 29
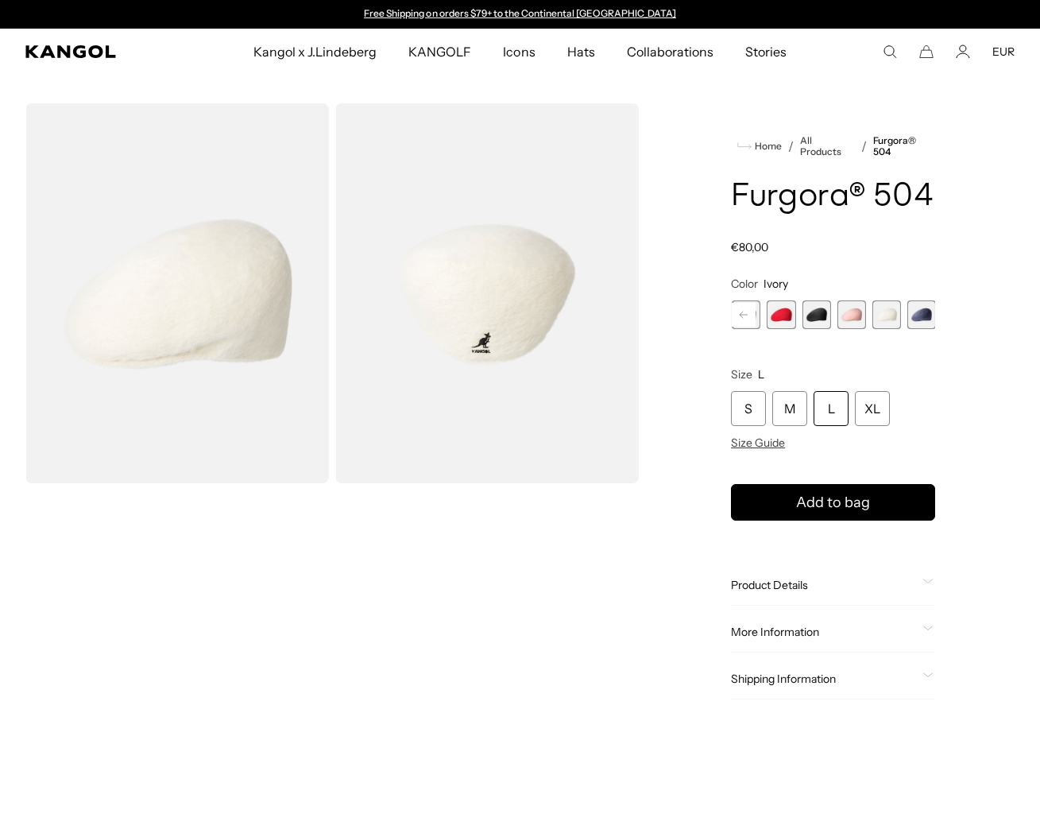
click at [850, 329] on span "5 of 7" at bounding box center [852, 314] width 29 height 29
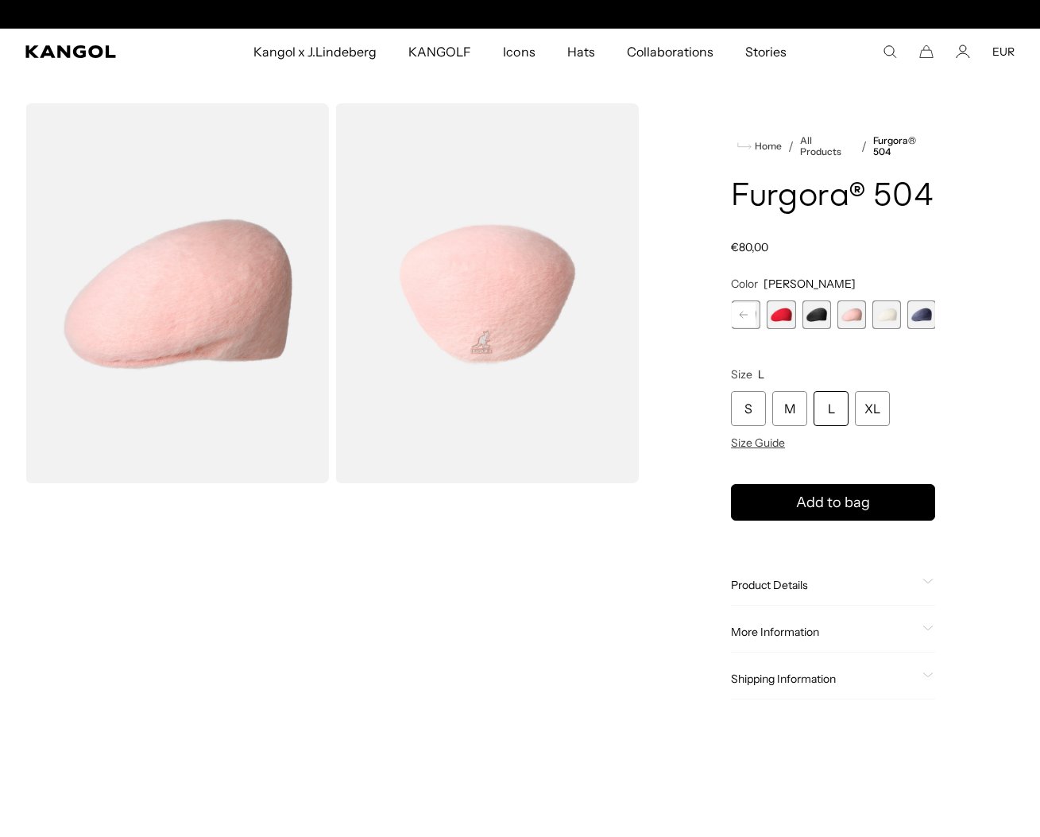
click at [912, 329] on span "7 of 7" at bounding box center [922, 314] width 29 height 29
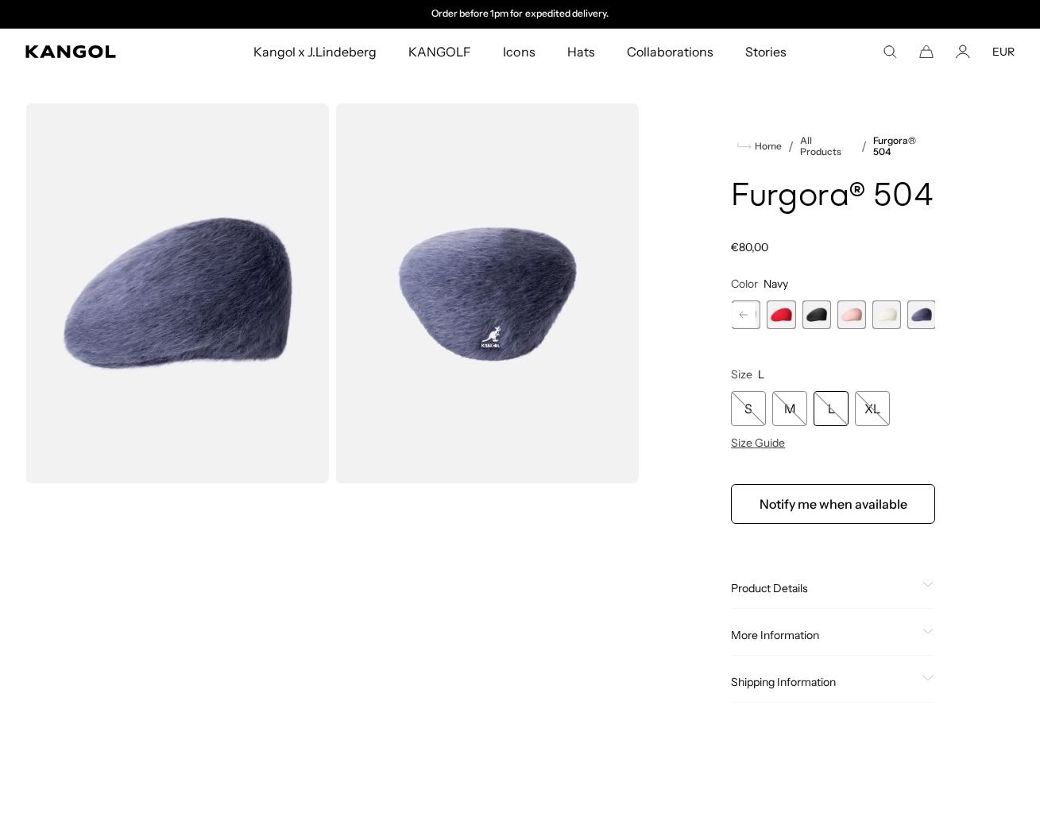
click at [744, 318] on icon at bounding box center [744, 315] width 8 height 6
click at [782, 329] on span "2 of 7" at bounding box center [780, 314] width 29 height 29
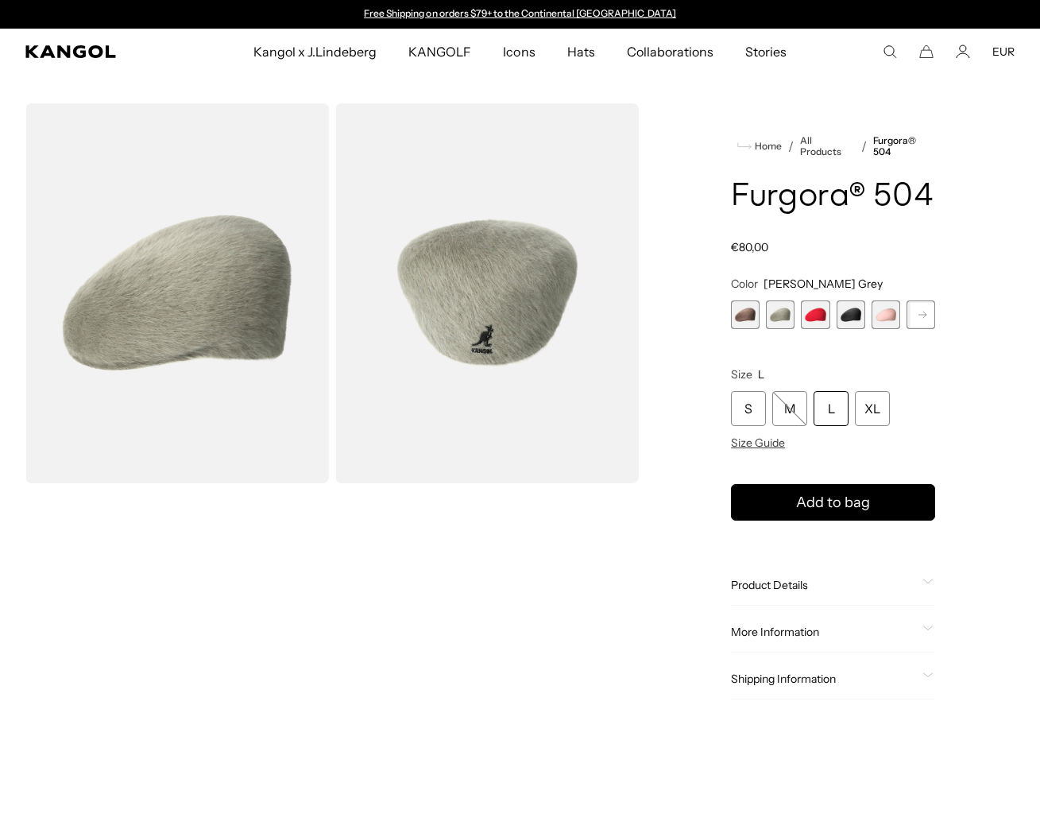
click at [751, 329] on span "1 of 7" at bounding box center [745, 314] width 29 height 29
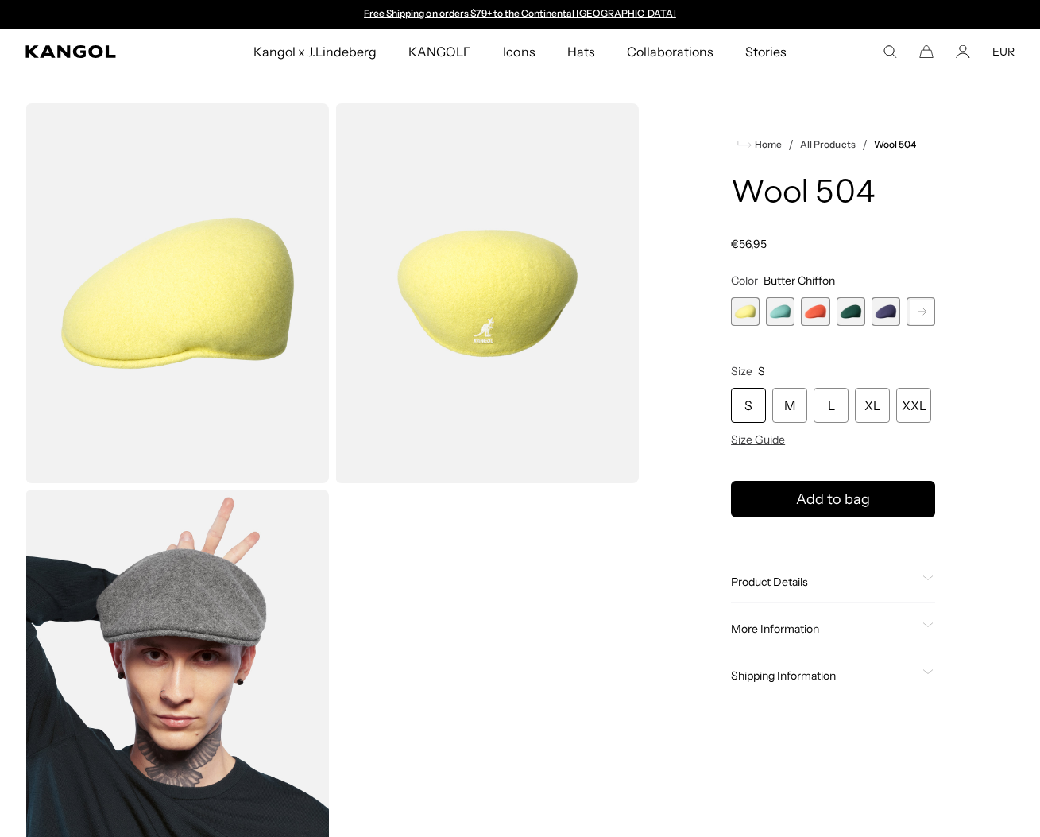
click at [920, 323] on rect at bounding box center [923, 312] width 24 height 24
click at [915, 324] on icon at bounding box center [923, 311] width 24 height 25
click at [850, 326] on span "6 of 21" at bounding box center [852, 311] width 29 height 29
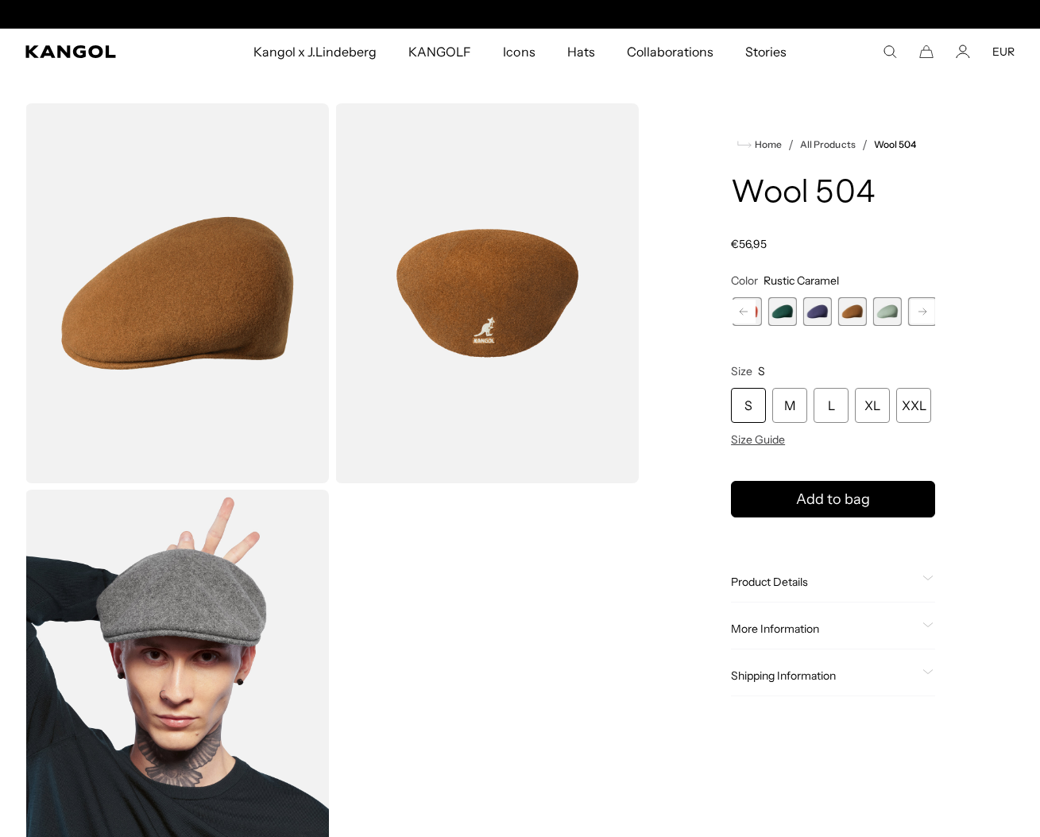
scroll to position [0, 405]
click at [920, 323] on rect at bounding box center [923, 312] width 24 height 24
click at [846, 326] on span "8 of 21" at bounding box center [854, 311] width 29 height 29
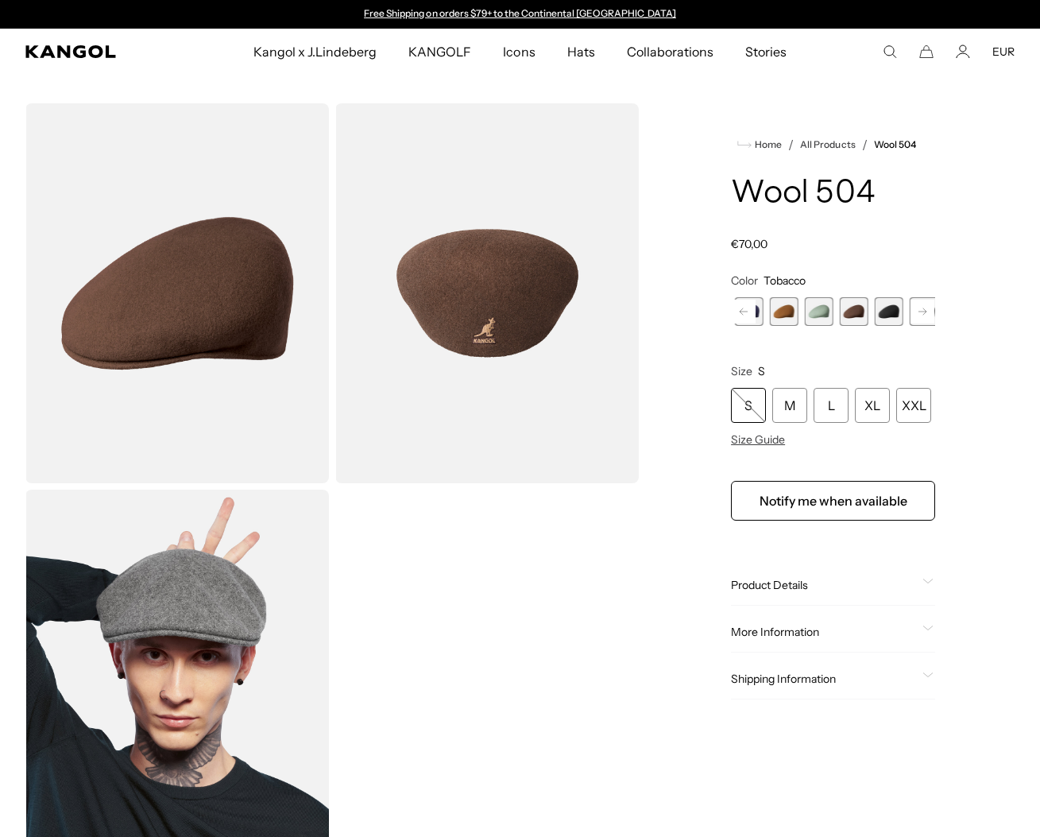
click at [914, 323] on rect at bounding box center [923, 312] width 24 height 24
click at [856, 326] on span "11 of 21" at bounding box center [856, 311] width 29 height 29
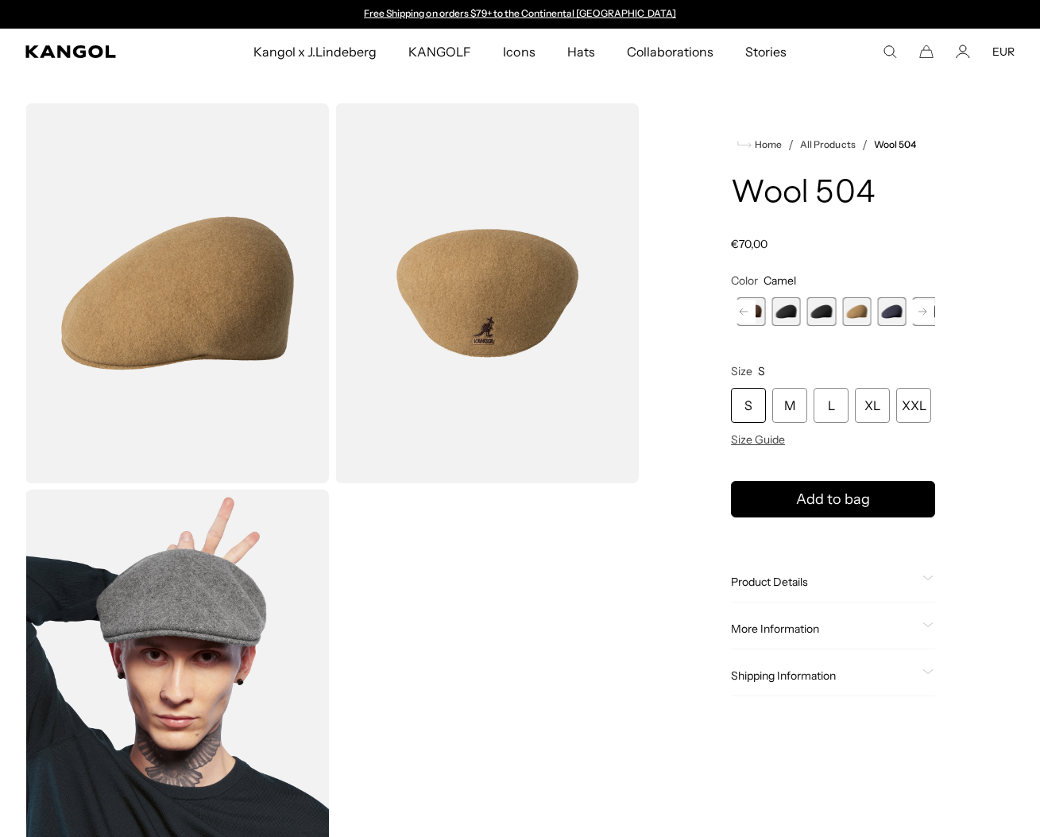
click at [914, 323] on rect at bounding box center [923, 312] width 24 height 24
click at [915, 323] on rect at bounding box center [923, 312] width 24 height 24
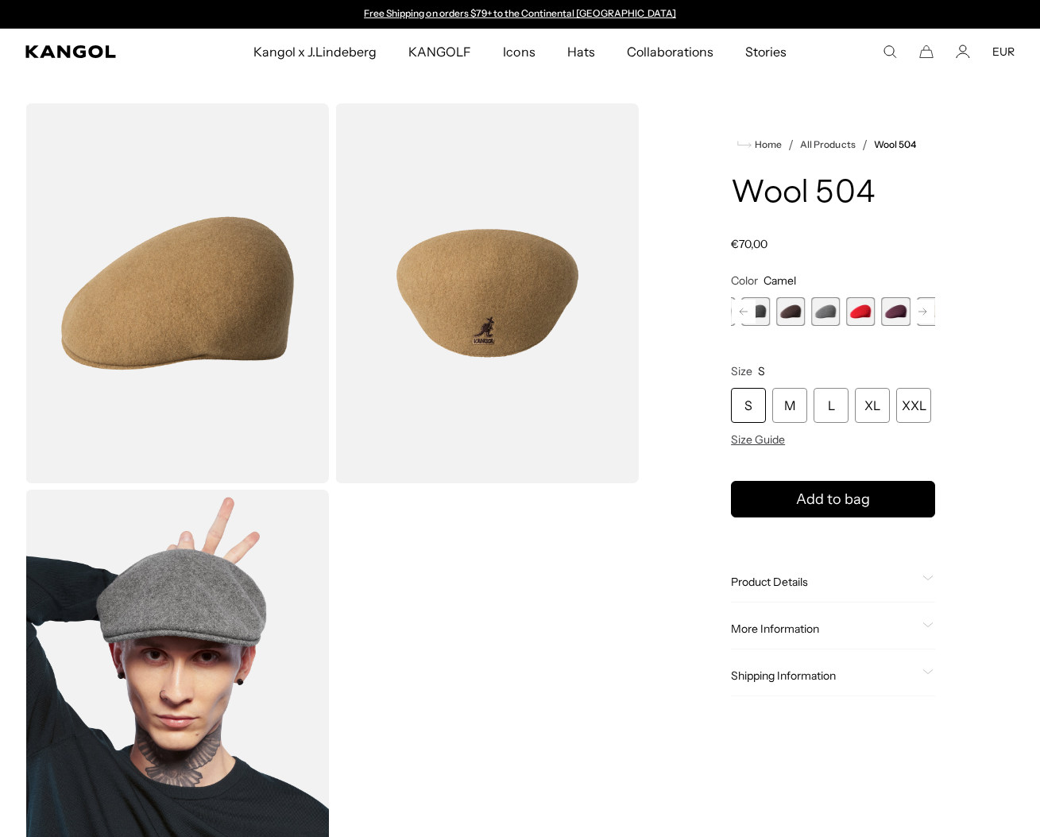
click at [915, 323] on rect at bounding box center [923, 312] width 24 height 24
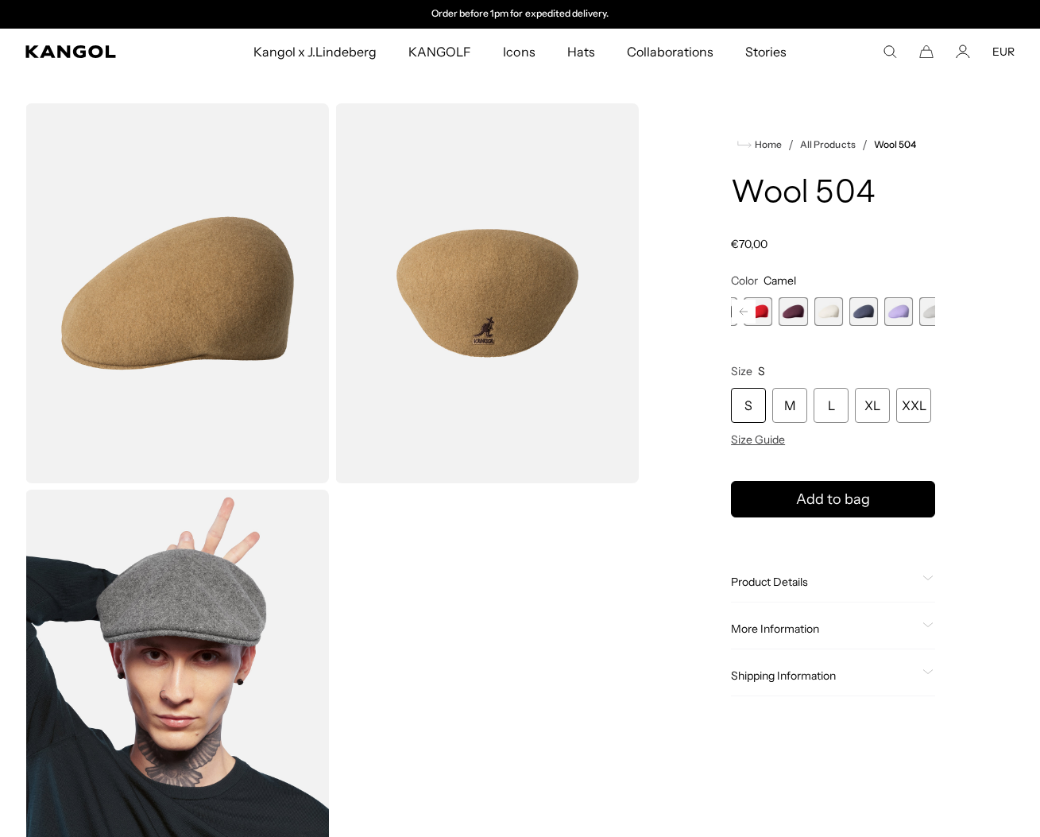
click at [920, 326] on span "21 of 21" at bounding box center [934, 311] width 29 height 29
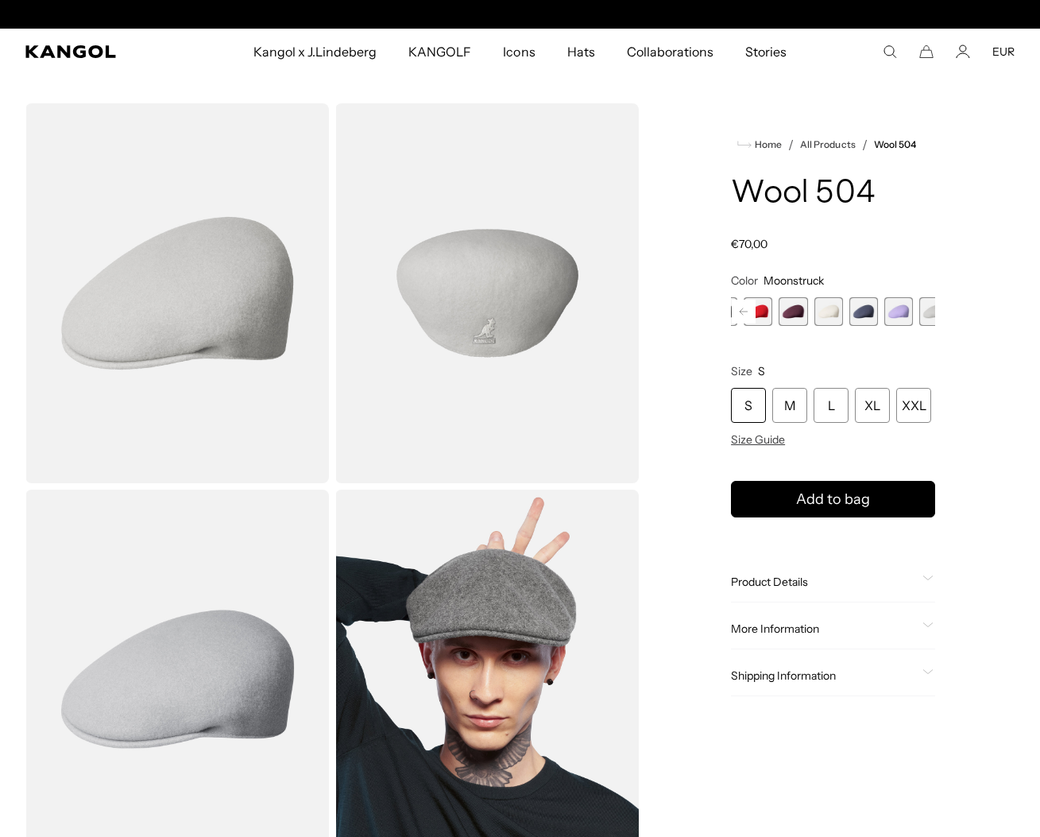
scroll to position [0, 405]
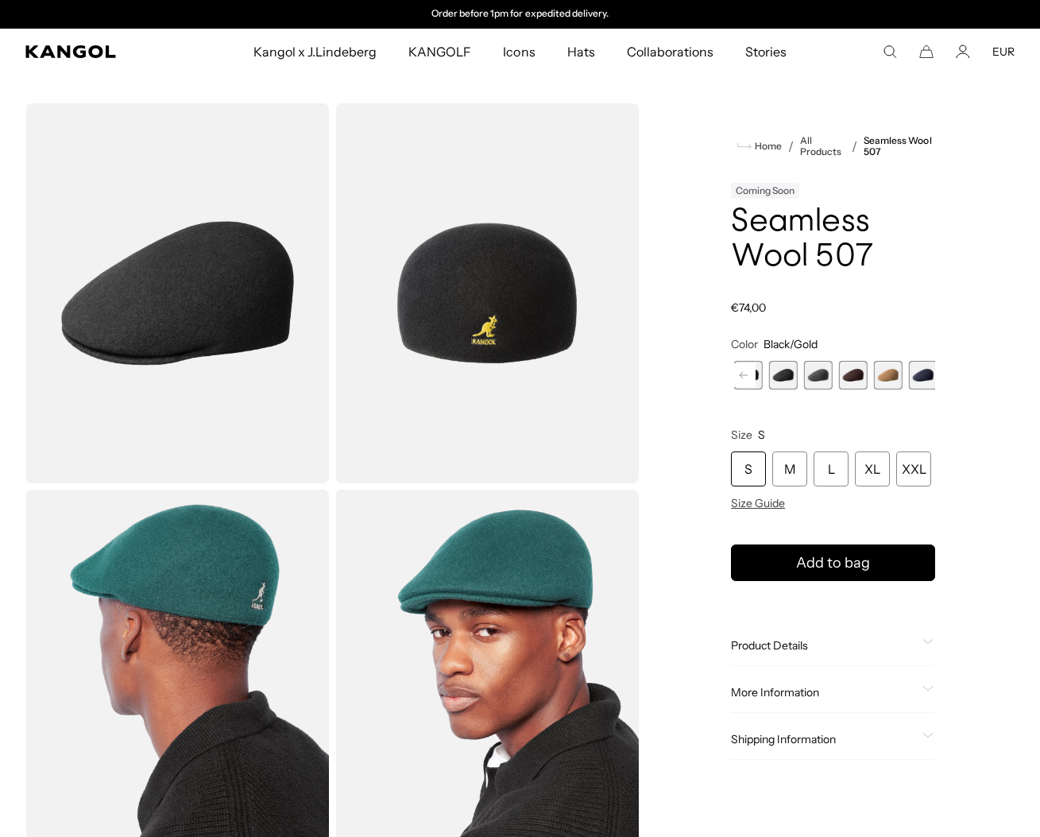
click at [886, 389] on span "8 of 9" at bounding box center [888, 375] width 29 height 29
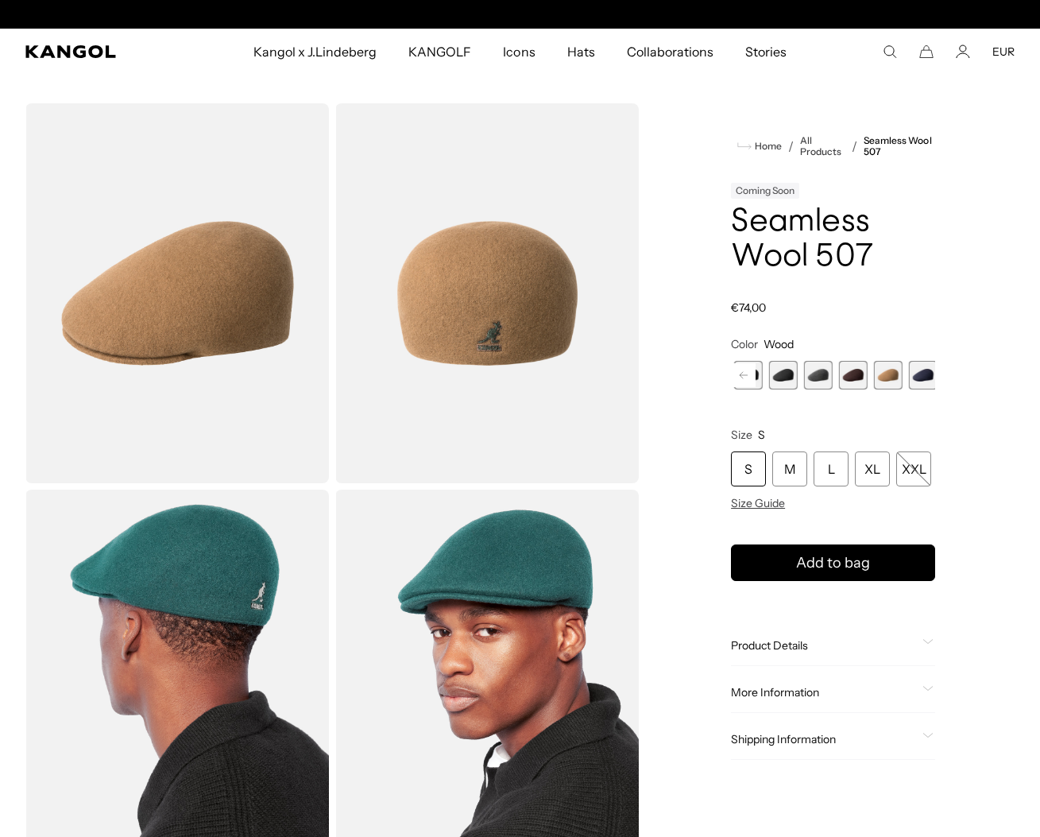
scroll to position [0, 405]
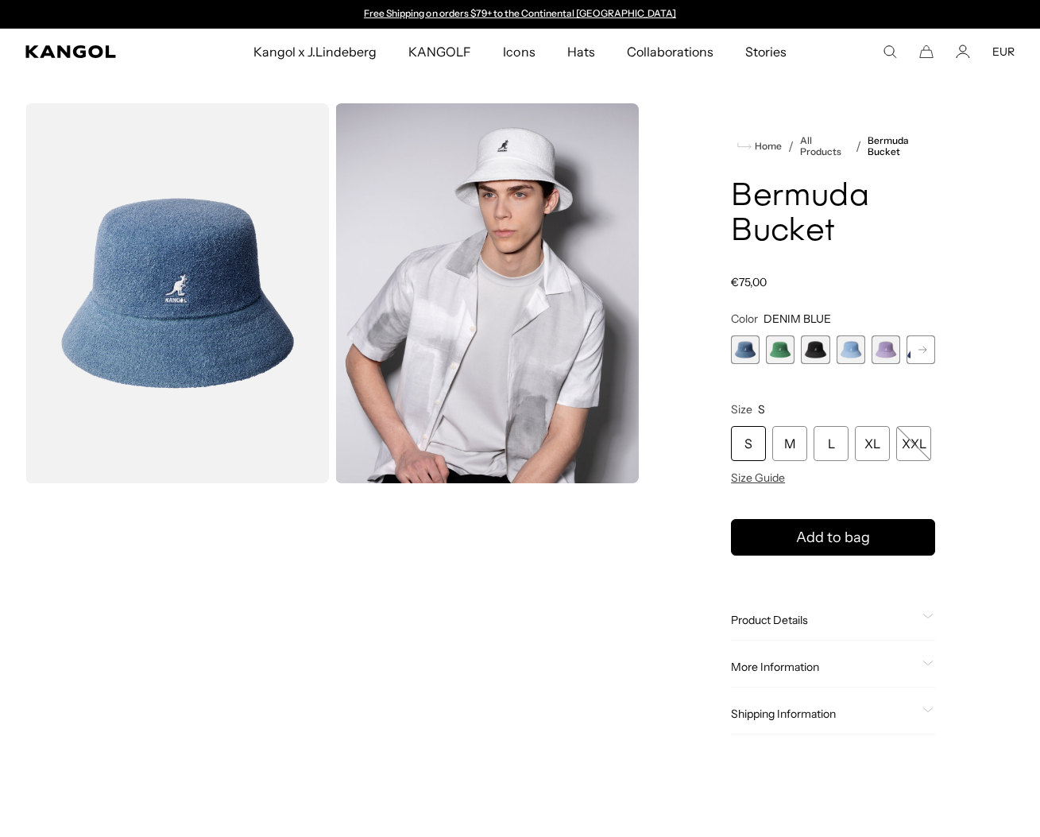
click at [911, 362] on rect at bounding box center [923, 350] width 24 height 24
click at [916, 362] on rect at bounding box center [923, 350] width 24 height 24
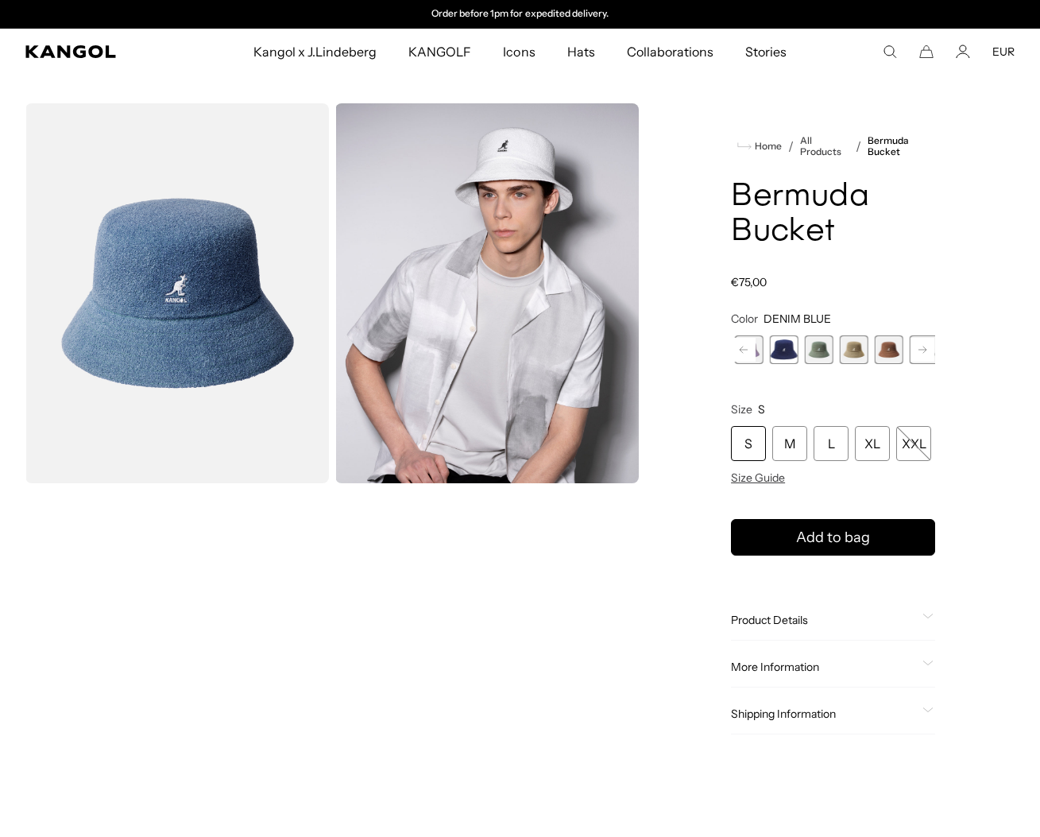
click at [854, 364] on span "8 of 11" at bounding box center [854, 349] width 29 height 29
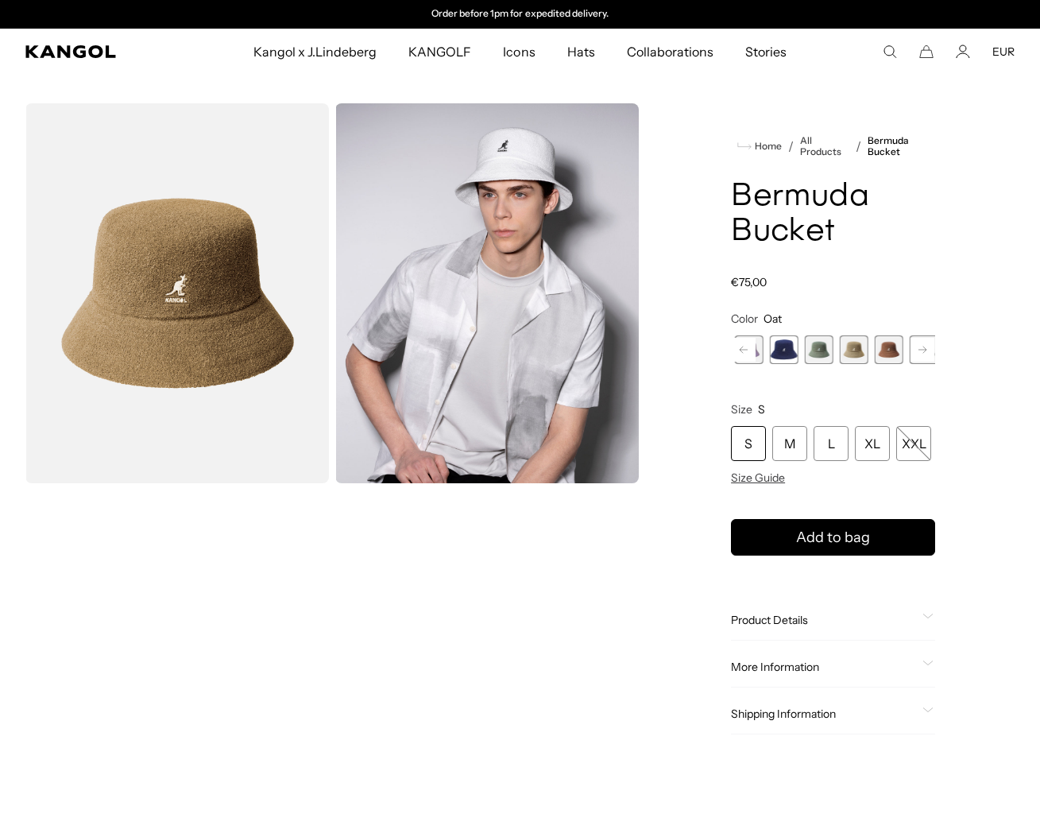
click at [927, 362] on button "Next" at bounding box center [922, 349] width 25 height 25
click at [915, 362] on rect at bounding box center [923, 350] width 24 height 24
click at [915, 364] on span "11 of 11" at bounding box center [925, 349] width 29 height 29
click at [885, 364] on span "10 of 11" at bounding box center [890, 349] width 29 height 29
